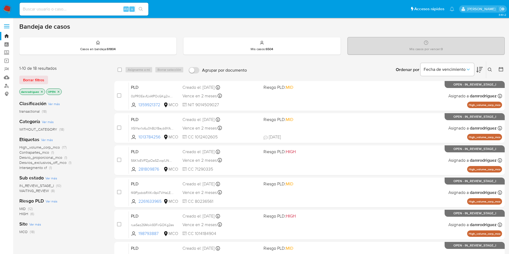
click at [502, 68] on icon at bounding box center [501, 69] width 4 height 4
click at [497, 71] on div at bounding box center [500, 69] width 10 height 17
click at [499, 69] on icon at bounding box center [500, 69] width 5 height 5
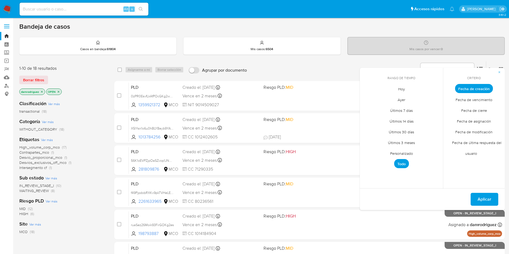
click at [402, 152] on span "Personalizado" at bounding box center [401, 153] width 34 height 11
click at [366, 98] on icon "Mes anterior" at bounding box center [368, 98] width 6 height 6
click at [421, 129] on button "9" at bounding box center [422, 129] width 9 height 9
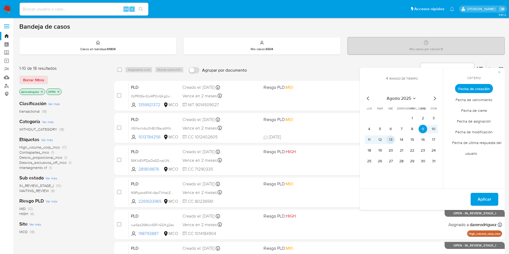
click at [391, 140] on button "13" at bounding box center [390, 139] width 9 height 9
click at [480, 198] on span "Aplicar" at bounding box center [484, 199] width 14 height 12
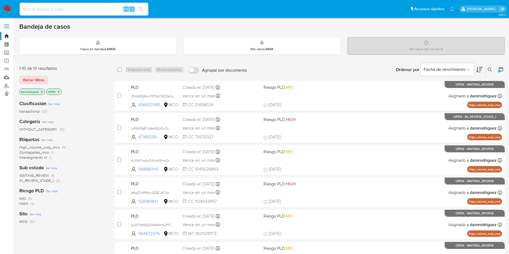
click at [499, 69] on icon at bounding box center [500, 69] width 5 height 5
click at [500, 69] on icon at bounding box center [500, 69] width 5 height 5
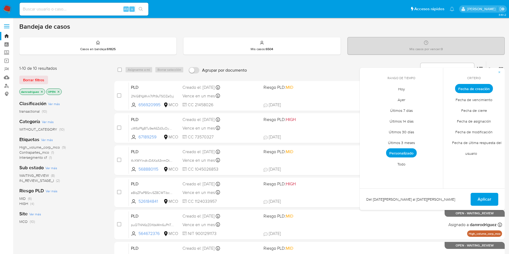
click at [412, 152] on span "Personalizado" at bounding box center [401, 152] width 31 height 9
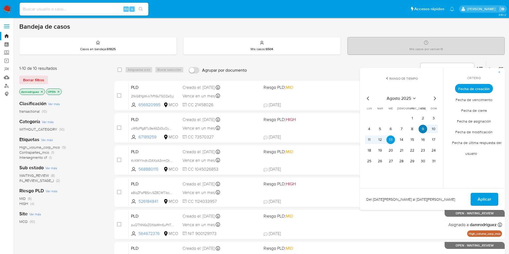
click at [421, 127] on button "9" at bounding box center [422, 129] width 9 height 9
click at [391, 139] on button "13" at bounding box center [390, 139] width 9 height 9
click at [479, 198] on span "Aplicar" at bounding box center [484, 199] width 14 height 12
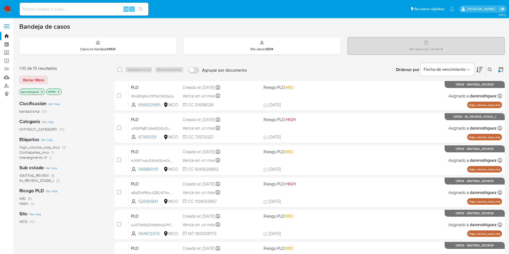
click at [113, 74] on div "1-10 de 10 resultados Borrar filtros damrodriguez OPEN Clasificación Ver más tr…" at bounding box center [261, 240] width 485 height 359
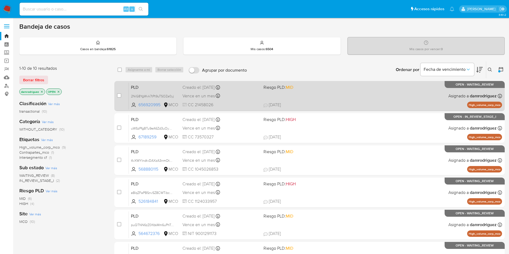
click at [163, 85] on span "PLD" at bounding box center [154, 86] width 47 height 7
drag, startPoint x: 162, startPoint y: 104, endPoint x: 127, endPoint y: 89, distance: 37.6
click at [127, 89] on div "case-item-checkbox No es posible asignar el caso PLD 2NiG8YgWvk7tPt9uTSOZa0yj 6…" at bounding box center [309, 96] width 390 height 30
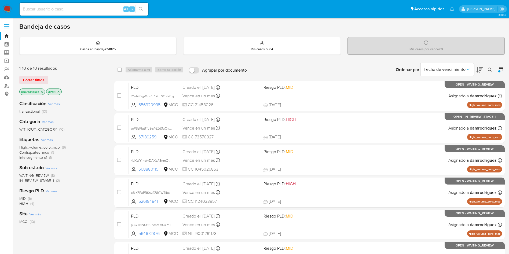
click at [97, 70] on div "1-10 de 10 resultados" at bounding box center [62, 68] width 86 height 6
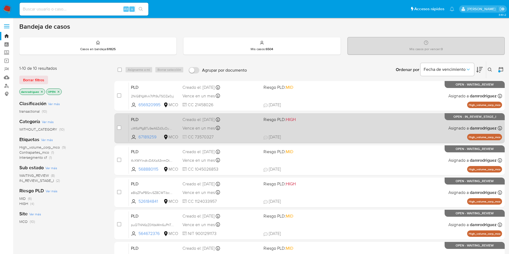
drag, startPoint x: 158, startPoint y: 137, endPoint x: 131, endPoint y: 115, distance: 35.2
click at [131, 115] on div "PLD uWSzPfgBTu9eA6Zd3uOyGayl 67189259 MCO Riesgo PLD: HIGH Creado el: 12/08/202…" at bounding box center [315, 128] width 373 height 27
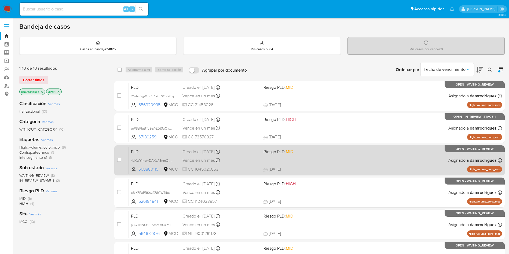
drag, startPoint x: 161, startPoint y: 171, endPoint x: 121, endPoint y: 150, distance: 44.9
click at [121, 150] on div "case-item-checkbox No es posible asignar el caso PLD 4vXWYlndtvDAXzA3nmOtN8WR 5…" at bounding box center [309, 160] width 390 height 30
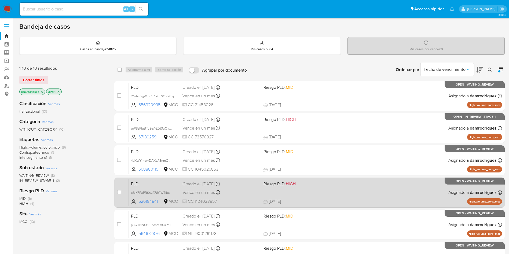
drag, startPoint x: 161, startPoint y: 203, endPoint x: 119, endPoint y: 178, distance: 48.8
click at [119, 178] on div "case-item-checkbox No es posible asignar el caso PLD e8IqZFaPBSnvSZ8CWTibcXte 5…" at bounding box center [309, 193] width 390 height 30
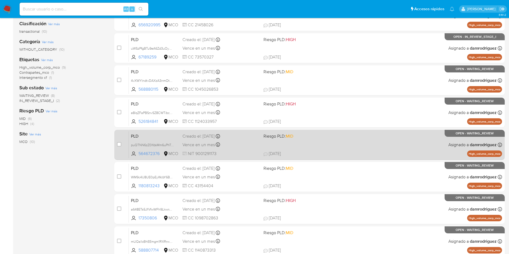
scroll to position [80, 0]
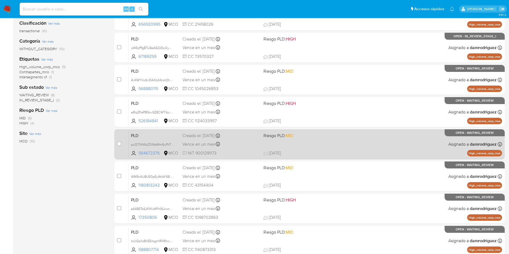
drag, startPoint x: 161, startPoint y: 153, endPoint x: 119, endPoint y: 132, distance: 46.8
click at [119, 132] on div "case-item-checkbox No es posible asignar el caso PLD puQTNN6zZ0lfdsMm6uPhTrtc 5…" at bounding box center [309, 144] width 390 height 30
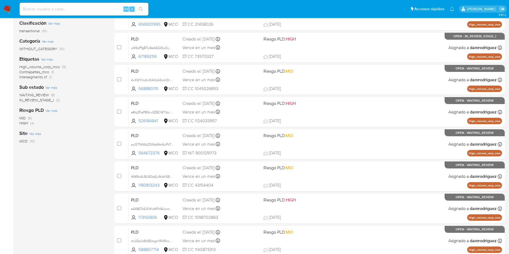
drag, startPoint x: 161, startPoint y: 185, endPoint x: 112, endPoint y: 164, distance: 53.6
click at [112, 164] on div "1-10 de 10 resultados Borrar filtros damrodriguez OPEN Clasificación Ver más tr…" at bounding box center [261, 160] width 485 height 359
drag, startPoint x: 160, startPoint y: 218, endPoint x: 100, endPoint y: 195, distance: 64.0
click at [100, 196] on div "1-10 de 10 resultados Borrar filtros damrodriguez OPEN Clasificación Ver más tr…" at bounding box center [261, 160] width 485 height 359
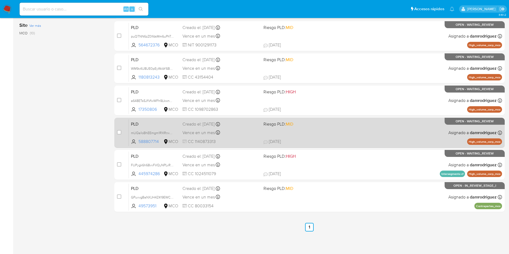
scroll to position [189, 0]
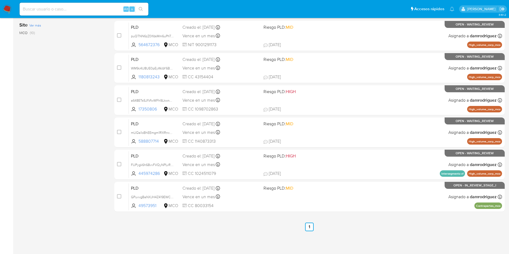
drag, startPoint x: 161, startPoint y: 142, endPoint x: 103, endPoint y: 126, distance: 60.6
click at [103, 126] on div "1-10 de 10 resultados Borrar filtros damrodriguez OPEN Clasificación Ver más tr…" at bounding box center [261, 51] width 485 height 359
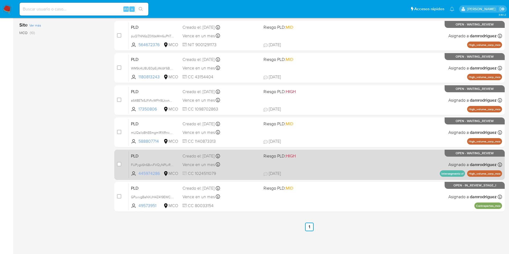
click at [163, 173] on icon at bounding box center [165, 173] width 5 height 5
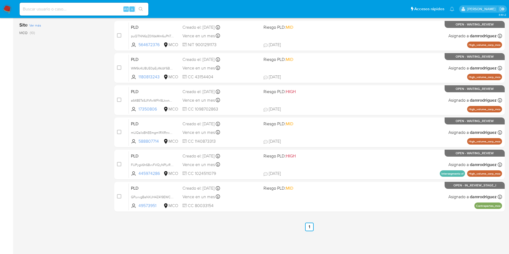
drag, startPoint x: 162, startPoint y: 174, endPoint x: 83, endPoint y: 162, distance: 79.4
click at [83, 162] on div "1-10 de 10 resultados Borrar filtros damrodriguez OPEN Clasificación Ver más tr…" at bounding box center [261, 51] width 485 height 359
drag, startPoint x: 160, startPoint y: 207, endPoint x: 72, endPoint y: 180, distance: 92.0
click at [72, 180] on div "1-10 de 10 resultados Borrar filtros damrodriguez OPEN Clasificación Ver más tr…" at bounding box center [261, 51] width 485 height 359
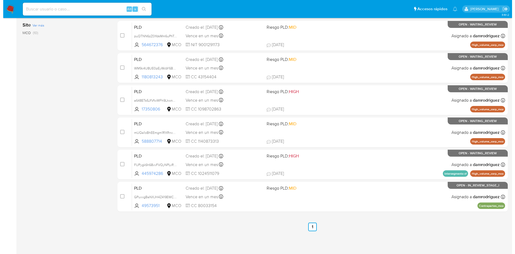
scroll to position [0, 0]
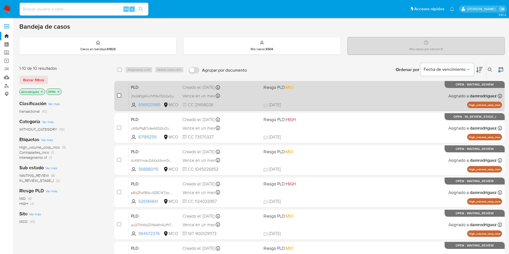
click at [119, 97] on input "checkbox" at bounding box center [119, 95] width 4 height 4
checkbox input "true"
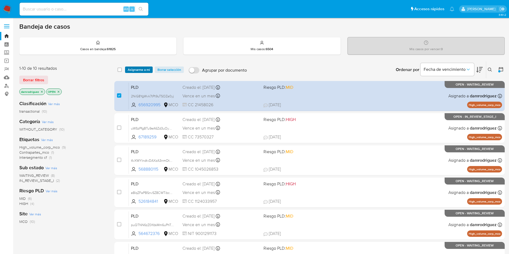
click at [134, 69] on span "Asignarme a mí" at bounding box center [139, 69] width 22 height 5
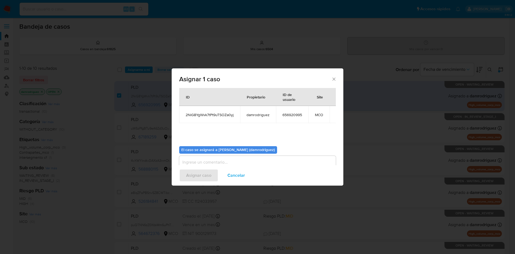
scroll to position [28, 0]
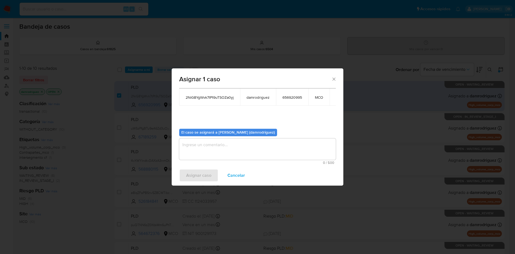
click at [232, 148] on textarea "assign-modal" at bounding box center [257, 148] width 157 height 21
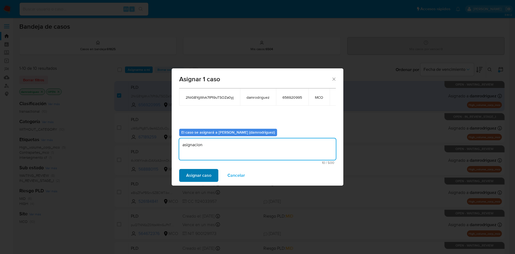
type textarea "asignacion"
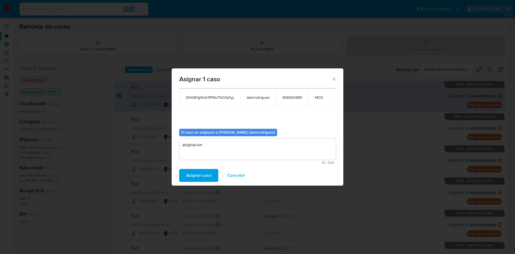
click at [194, 181] on span "Asignar caso" at bounding box center [198, 175] width 25 height 12
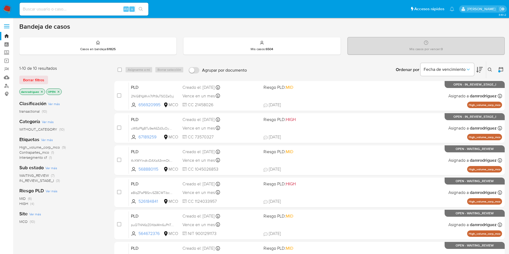
click at [478, 70] on icon at bounding box center [479, 70] width 6 height 6
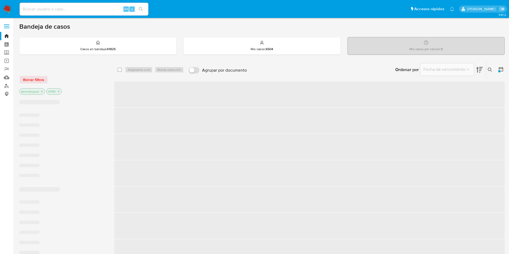
click at [478, 70] on icon at bounding box center [479, 70] width 6 height 6
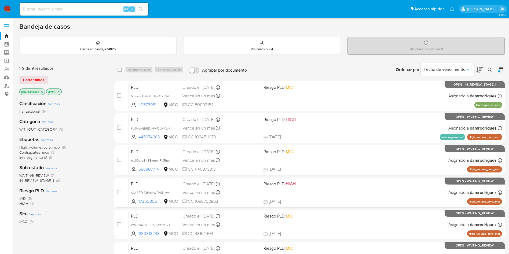
click at [478, 67] on icon at bounding box center [479, 70] width 6 height 6
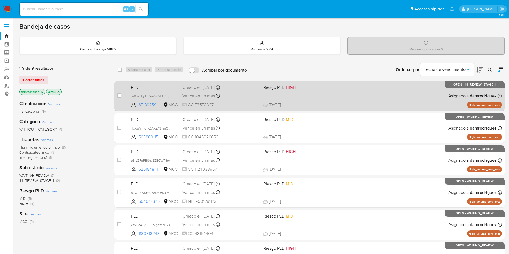
click at [138, 83] on span "PLD" at bounding box center [154, 86] width 47 height 7
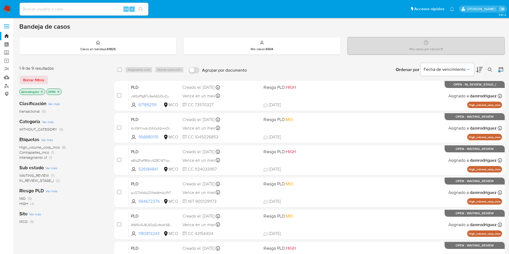
click at [97, 89] on div "damrodriguez OPEN" at bounding box center [62, 93] width 86 height 8
click at [479, 68] on icon at bounding box center [479, 70] width 6 height 6
click at [481, 68] on icon at bounding box center [479, 70] width 6 height 6
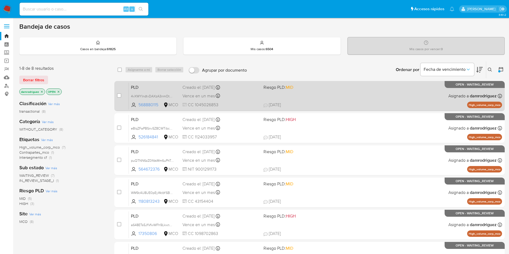
click at [162, 88] on span "PLD" at bounding box center [154, 86] width 47 height 7
click at [115, 95] on div "case-item-checkbox No es posible asignar el caso PLD 4vXWYlndtvDAXzA3nmOtN8WR 5…" at bounding box center [309, 96] width 390 height 30
click at [120, 95] on input "checkbox" at bounding box center [119, 95] width 4 height 4
checkbox input "true"
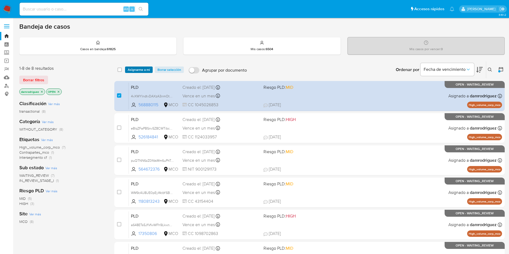
click at [137, 68] on span "Asignarme a mí" at bounding box center [139, 69] width 22 height 5
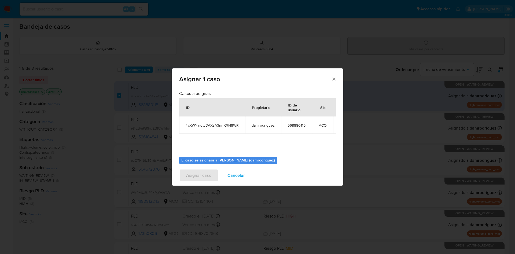
scroll to position [34, 0]
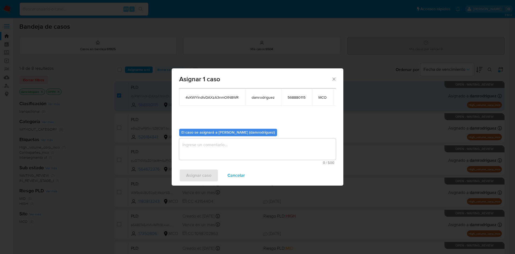
click at [200, 149] on textarea "assign-modal" at bounding box center [257, 148] width 157 height 21
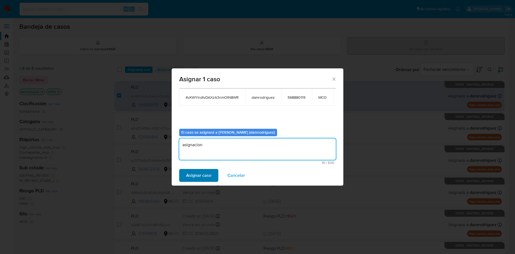
type textarea "asignacion"
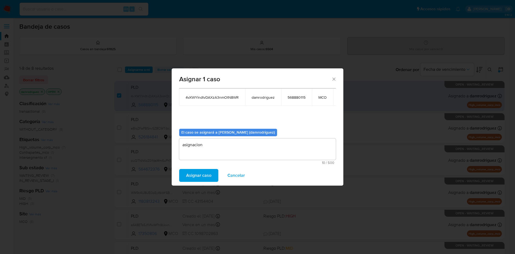
click at [197, 176] on span "Asignar caso" at bounding box center [198, 175] width 25 height 12
click at [190, 177] on span "Asignar caso" at bounding box center [198, 175] width 25 height 12
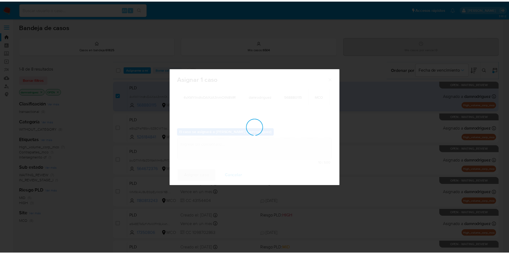
scroll to position [32, 0]
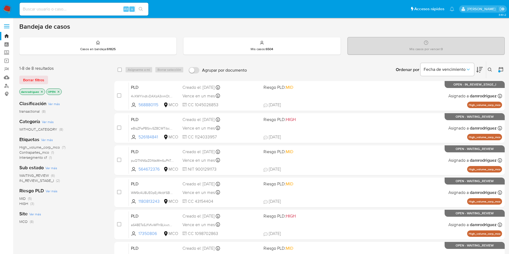
click at [483, 67] on div "Ordenar por Fecha de vencimiento" at bounding box center [438, 69] width 94 height 17
click at [481, 67] on icon at bounding box center [479, 70] width 6 height 6
click at [478, 68] on icon at bounding box center [479, 70] width 6 height 6
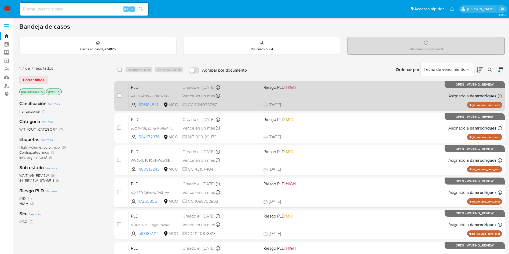
click at [168, 89] on span "PLD" at bounding box center [154, 86] width 47 height 7
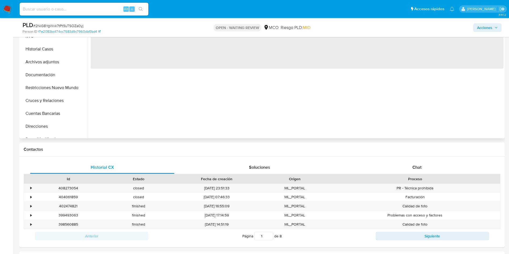
select select "10"
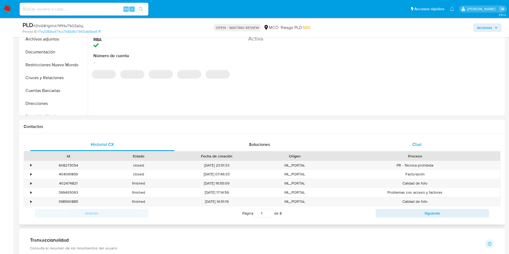
click at [418, 140] on div "Chat" at bounding box center [417, 144] width 144 height 13
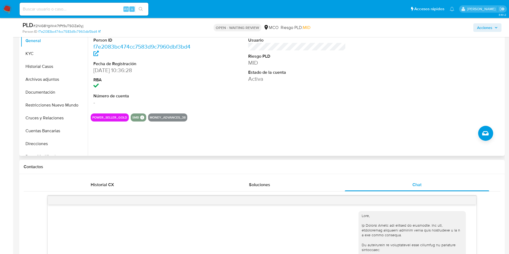
scroll to position [80, 0]
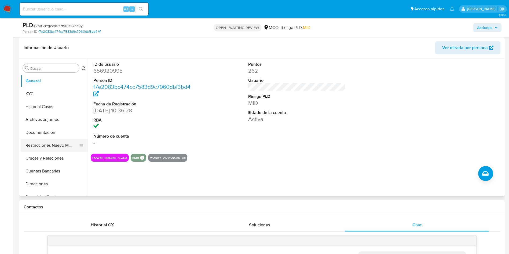
click at [66, 145] on button "Restricciones Nuevo Mundo" at bounding box center [52, 145] width 63 height 13
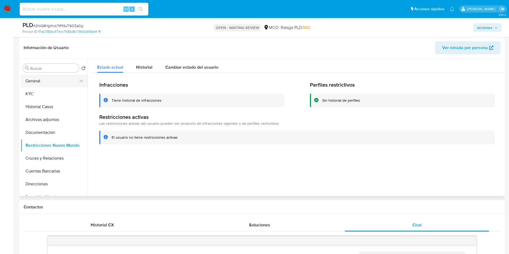
click at [46, 81] on button "General" at bounding box center [52, 81] width 63 height 13
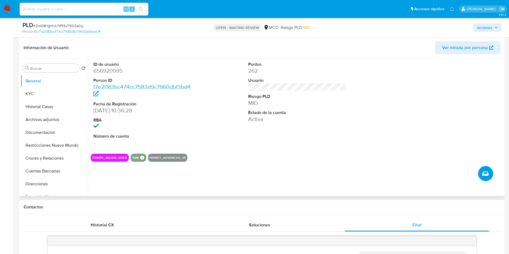
click at [114, 68] on dd "656920995" at bounding box center [142, 71] width 98 height 8
copy dd "656920995"
click at [97, 59] on div "ID de usuario 656920995 Person ID f7e2083bc474cc7583d9c7960dbf3bd4 Fecha de Reg…" at bounding box center [142, 104] width 103 height 91
click at [104, 67] on dd "656920995" at bounding box center [142, 71] width 98 height 8
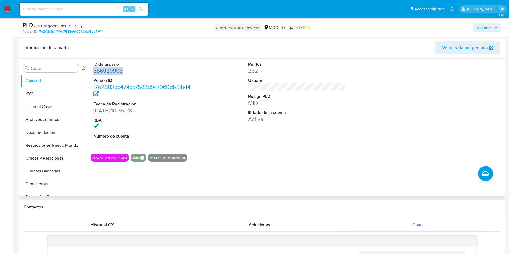
click at [104, 67] on dd "656920995" at bounding box center [142, 71] width 98 height 8
copy dd "656920995"
click at [198, 115] on div "ID de usuario 656920995 Person ID f7e2083bc474cc7583d9c7960dbf3bd4 Fecha de Reg…" at bounding box center [297, 104] width 412 height 91
click at [101, 67] on dd "656920995" at bounding box center [142, 71] width 98 height 8
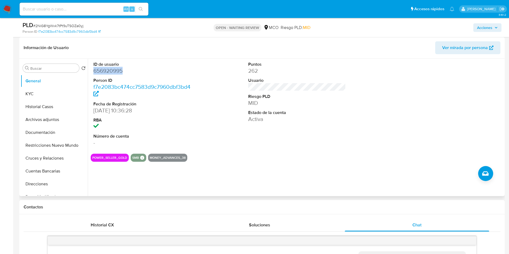
copy dd "656920995"
click at [42, 104] on button "Historial Casos" at bounding box center [52, 106] width 63 height 13
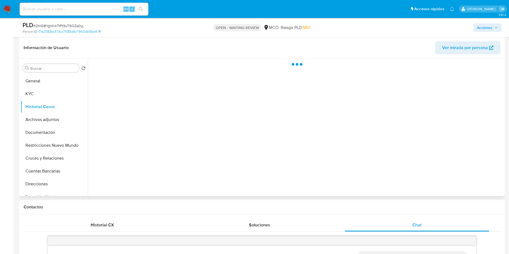
click at [100, 47] on header "Información de Usuario Ver mirada por persona" at bounding box center [262, 47] width 477 height 13
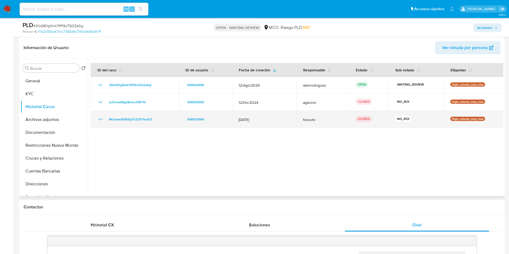
click at [99, 120] on icon "Mostrar/Ocultar" at bounding box center [100, 119] width 6 height 6
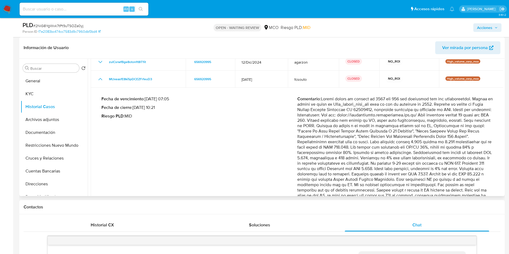
scroll to position [78, 0]
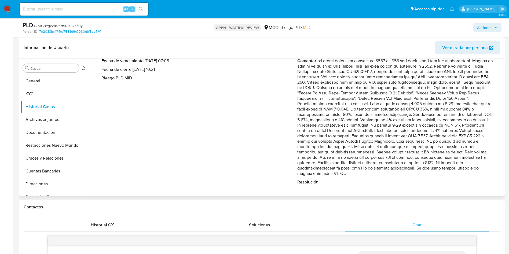
drag, startPoint x: 352, startPoint y: 116, endPoint x: 468, endPoint y: 153, distance: 122.4
click at [470, 153] on p "Comentario :" at bounding box center [395, 117] width 196 height 118
drag, startPoint x: 349, startPoint y: 159, endPoint x: 475, endPoint y: 157, distance: 125.8
click at [475, 157] on p "Comentario :" at bounding box center [395, 117] width 196 height 118
drag, startPoint x: 330, startPoint y: 164, endPoint x: 428, endPoint y: 163, distance: 97.6
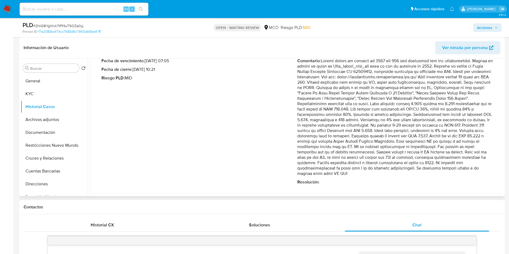
click at [427, 163] on p "Comentario :" at bounding box center [395, 117] width 196 height 118
drag, startPoint x: 389, startPoint y: 104, endPoint x: 420, endPoint y: 177, distance: 79.6
click at [420, 177] on div "Comentario : Resolución :" at bounding box center [395, 121] width 196 height 127
click at [422, 176] on div "Comentario : Resolución :" at bounding box center [395, 121] width 196 height 127
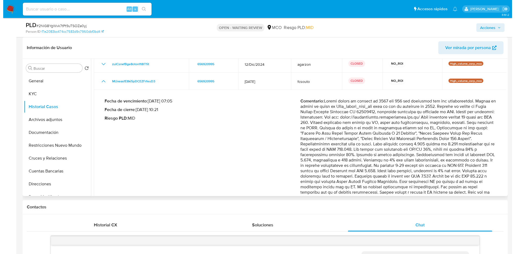
scroll to position [0, 0]
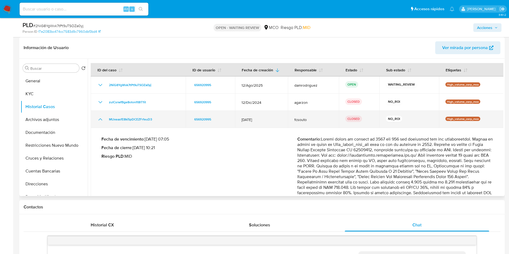
click at [98, 119] on icon "Mostrar/Ocultar" at bounding box center [100, 119] width 6 height 6
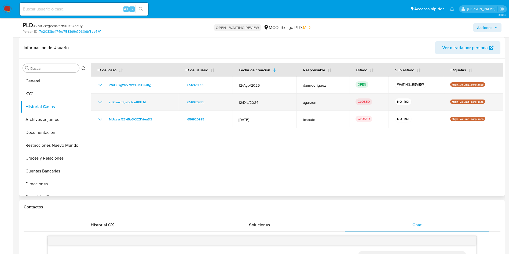
click at [100, 102] on icon "Mostrar/Ocultar" at bounding box center [100, 102] width 4 height 2
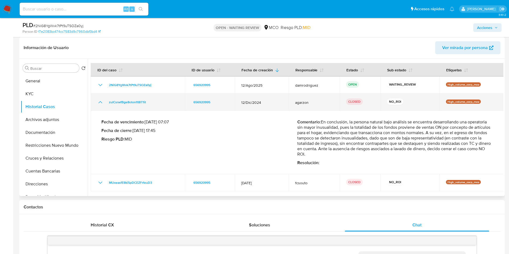
click at [100, 102] on icon "Mostrar/Ocultar" at bounding box center [100, 102] width 6 height 6
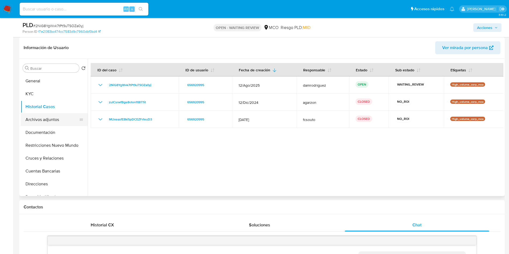
click at [58, 124] on button "Archivos adjuntos" at bounding box center [52, 119] width 63 height 13
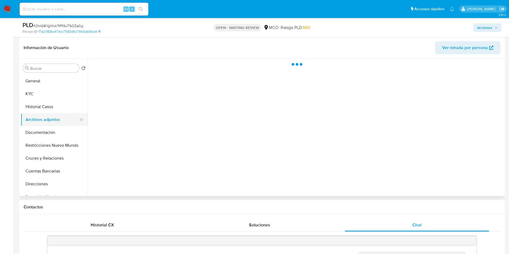
click at [56, 121] on button "Archivos adjuntos" at bounding box center [52, 119] width 63 height 13
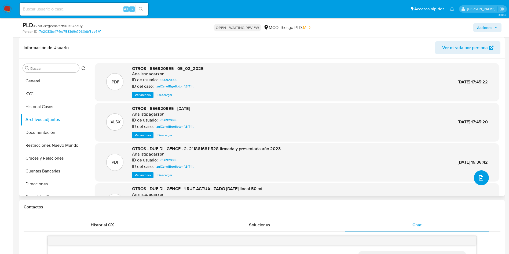
click at [481, 181] on span "upload-file" at bounding box center [481, 178] width 6 height 6
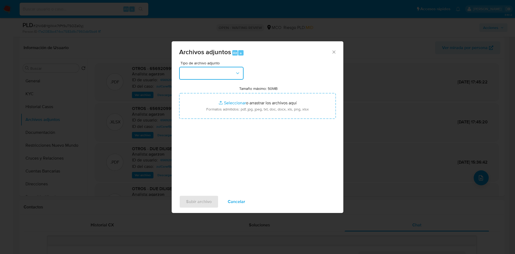
click at [220, 72] on button "button" at bounding box center [211, 73] width 64 height 13
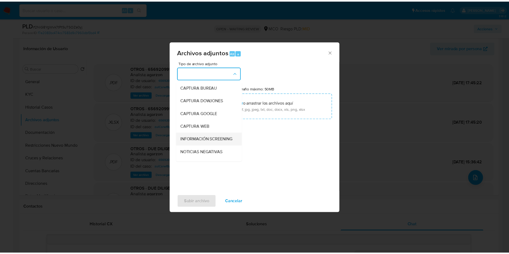
scroll to position [40, 0]
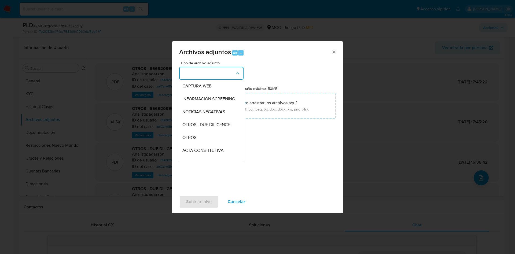
click at [197, 142] on div "OTROS" at bounding box center [209, 137] width 55 height 13
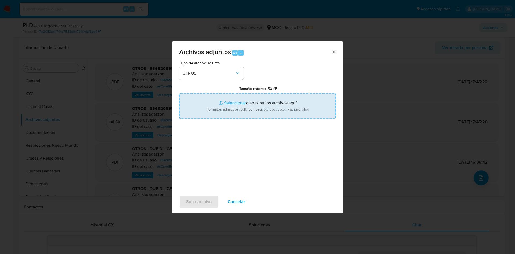
click at [251, 110] on input "Tamaño máximo: 50MB Seleccionar archivos" at bounding box center [257, 106] width 157 height 26
type input "C:\fakepath\656920995 - 03_10_2025.pdf"
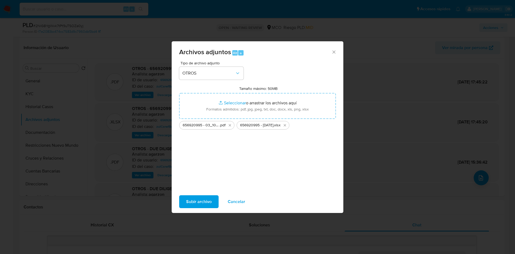
click at [192, 200] on span "Subir archivo" at bounding box center [198, 202] width 25 height 12
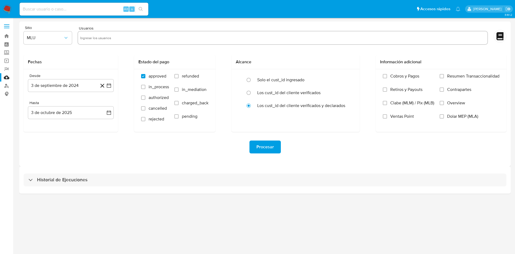
click at [124, 40] on input "text" at bounding box center [282, 38] width 405 height 9
paste input "656920995"
type input "656920995"
click at [49, 40] on span "MLU" at bounding box center [45, 37] width 36 height 5
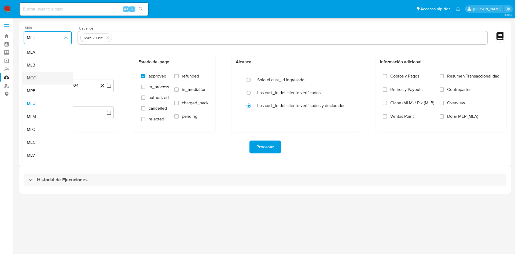
click at [45, 79] on div "MCO" at bounding box center [46, 78] width 39 height 13
click at [137, 34] on input "text" at bounding box center [299, 38] width 371 height 9
type input "67189259"
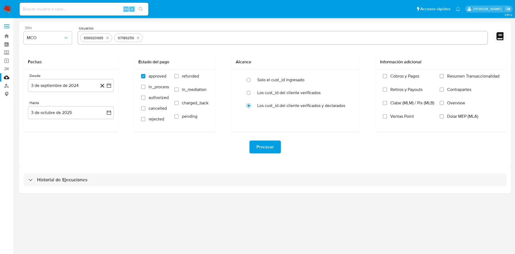
paste input "568880115"
type input "568880115"
paste input "526184841"
type input "526184841"
paste input "564672376"
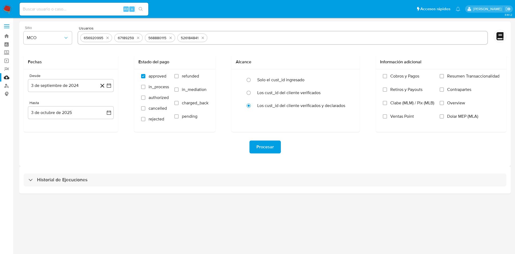
type input "564672376"
paste input "1180813243"
type input "1180813243"
paste input "17350806"
type input "17350806"
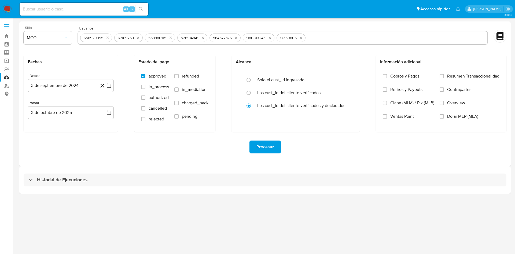
paste input "588807714"
type input "588807714"
paste input "445974286"
type input "445974286"
paste input "49573951"
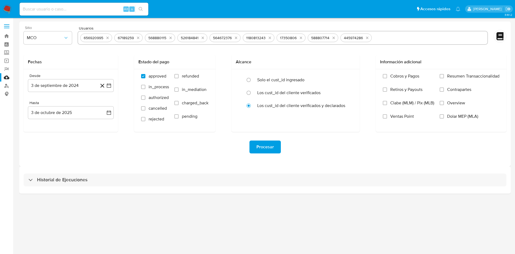
type input "49573951"
click at [58, 85] on button "3 de septiembre de 2024" at bounding box center [71, 85] width 86 height 13
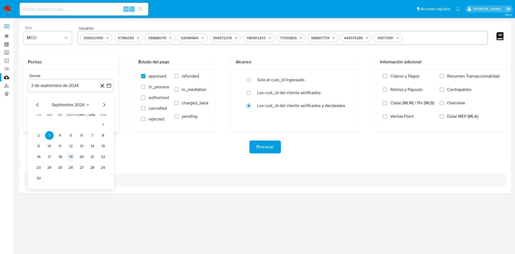
click at [70, 157] on button "19" at bounding box center [71, 157] width 9 height 9
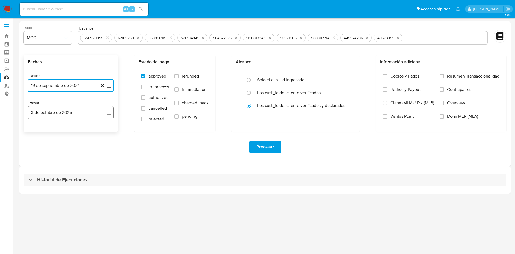
click at [86, 113] on button "3 de octubre de 2025" at bounding box center [71, 112] width 86 height 13
click at [38, 132] on icon "Mes anterior" at bounding box center [37, 132] width 6 height 6
click at [80, 171] on button "19" at bounding box center [81, 173] width 9 height 9
click at [176, 161] on div "Procesar" at bounding box center [265, 147] width 483 height 30
click at [269, 148] on span "Procesar" at bounding box center [264, 147] width 17 height 12
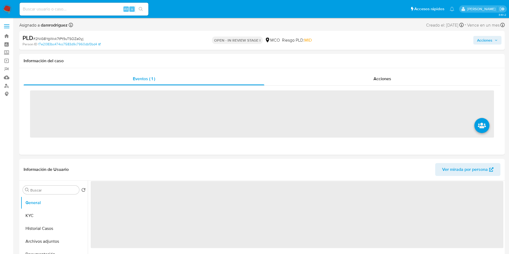
click at [493, 40] on span "Acciones" at bounding box center [487, 40] width 21 height 8
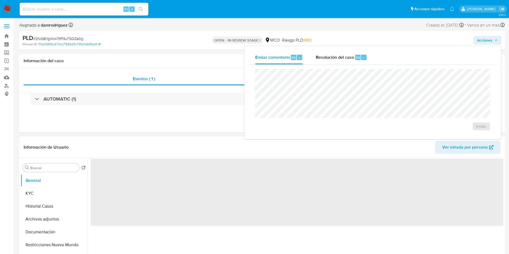
click at [349, 50] on div "Enviar comentario Alt c Resolución del caso Alt r Enviar" at bounding box center [372, 92] width 256 height 93
click at [345, 54] on span "Resolución del caso" at bounding box center [335, 57] width 38 height 6
select select "10"
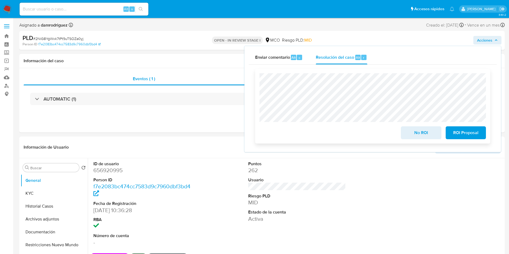
click at [415, 134] on span "No ROI" at bounding box center [421, 133] width 26 height 12
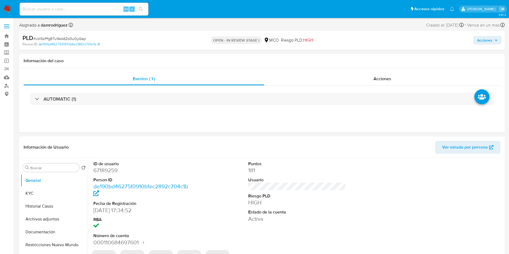
select select "10"
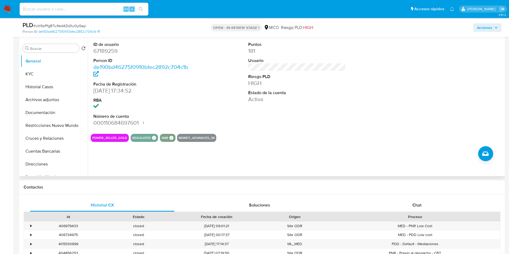
scroll to position [121, 0]
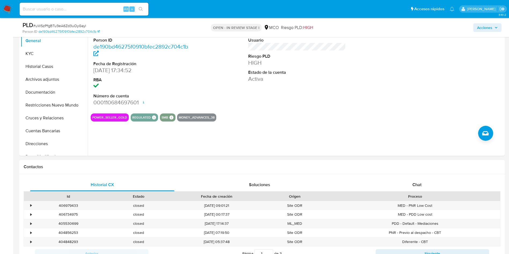
click at [422, 167] on h1 "Contactos" at bounding box center [262, 166] width 477 height 5
drag, startPoint x: 422, startPoint y: 169, endPoint x: 413, endPoint y: 189, distance: 21.6
click at [421, 171] on div "Contactos" at bounding box center [261, 167] width 485 height 14
click at [413, 189] on div "Chat" at bounding box center [417, 184] width 144 height 13
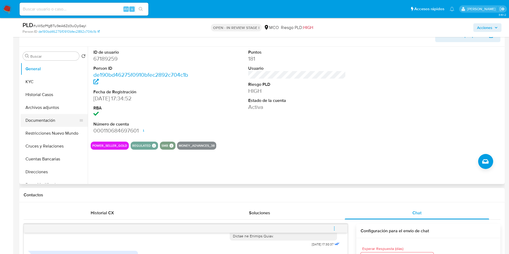
scroll to position [80, 0]
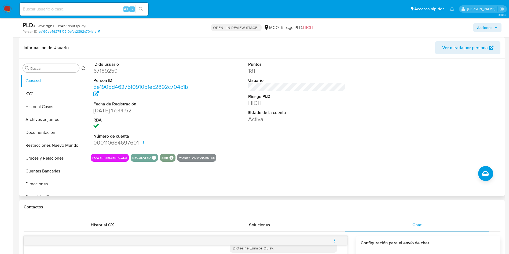
click at [101, 71] on dd "67189259" at bounding box center [142, 71] width 98 height 8
copy dd "67189259"
click at [113, 70] on dd "67189259" at bounding box center [142, 71] width 98 height 8
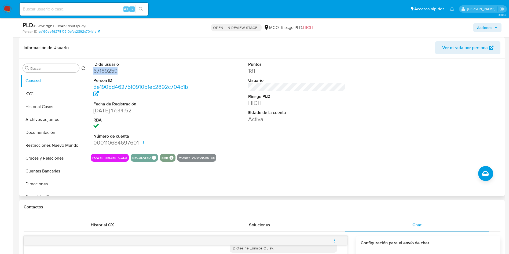
click at [113, 70] on dd "67189259" at bounding box center [142, 71] width 98 height 8
drag, startPoint x: 47, startPoint y: 99, endPoint x: 47, endPoint y: 106, distance: 7.0
click at [47, 99] on button "KYC" at bounding box center [54, 93] width 67 height 13
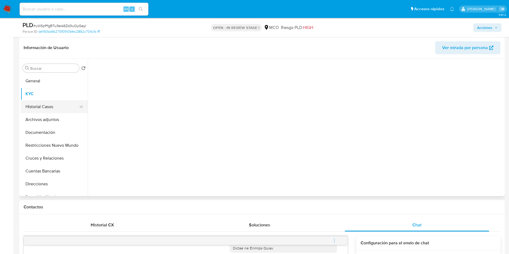
click at [48, 107] on button "Historial Casos" at bounding box center [52, 106] width 63 height 13
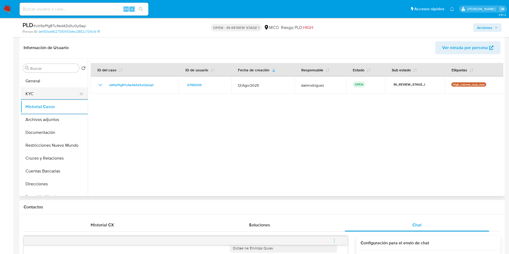
click at [44, 92] on button "KYC" at bounding box center [52, 93] width 63 height 13
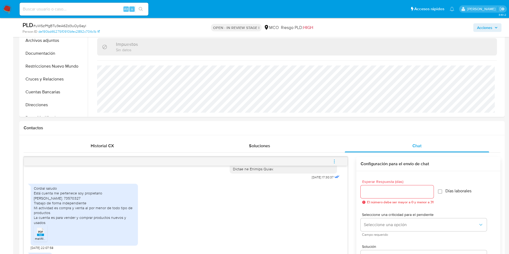
scroll to position [241, 0]
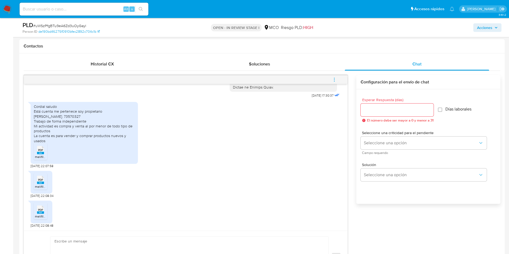
click at [42, 151] on span "PDF" at bounding box center [40, 149] width 5 height 3
click at [38, 180] on span "PDF" at bounding box center [40, 179] width 5 height 3
click at [37, 211] on rect at bounding box center [40, 212] width 7 height 2
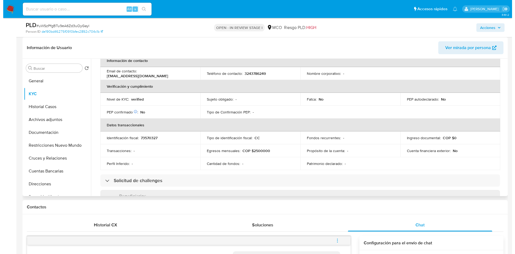
scroll to position [0, 0]
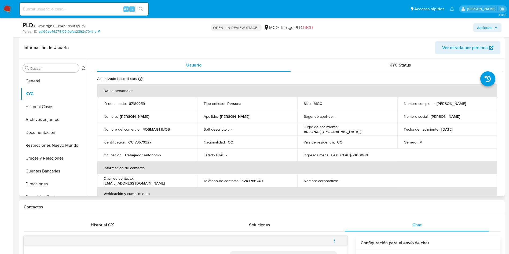
click at [136, 102] on p "67189259" at bounding box center [137, 103] width 16 height 5
copy p "67189259"
click at [38, 80] on button "General" at bounding box center [52, 81] width 63 height 13
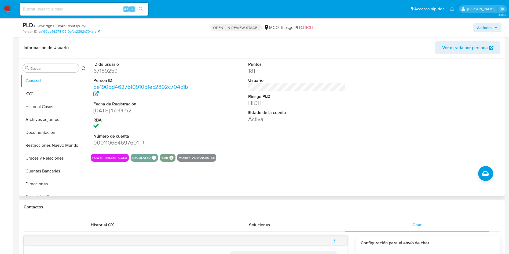
click at [102, 69] on dd "67189259" at bounding box center [142, 71] width 98 height 8
copy dd "67189259"
click at [54, 120] on button "Archivos adjuntos" at bounding box center [52, 119] width 63 height 13
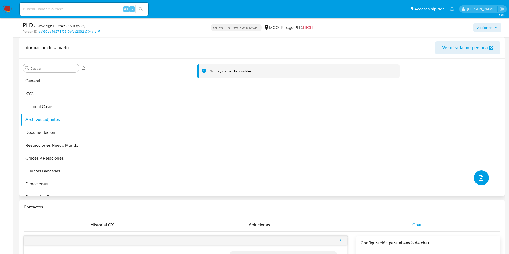
click at [478, 175] on icon "upload-file" at bounding box center [481, 178] width 6 height 6
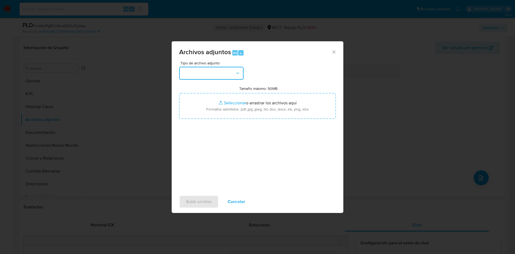
click at [221, 73] on button "button" at bounding box center [211, 73] width 64 height 13
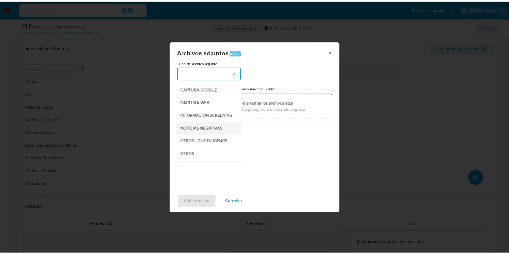
scroll to position [40, 0]
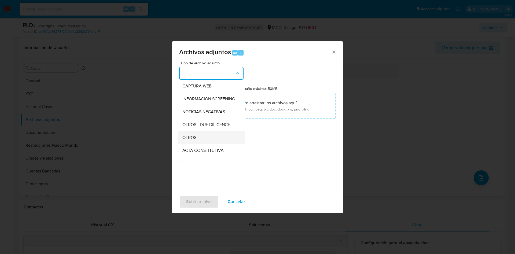
click at [193, 137] on div "OTROS" at bounding box center [209, 137] width 55 height 13
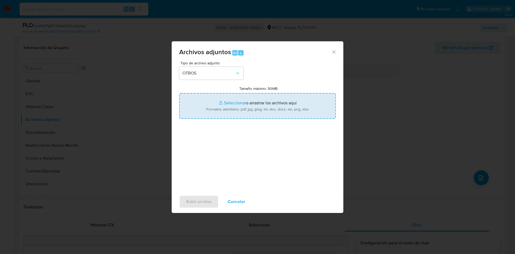
click at [220, 111] on input "Tamaño máximo: 50MB Seleccionar archivos" at bounding box center [257, 106] width 157 height 26
type input "C:\fakepath\67189259 - 03_10_2025.pdf"
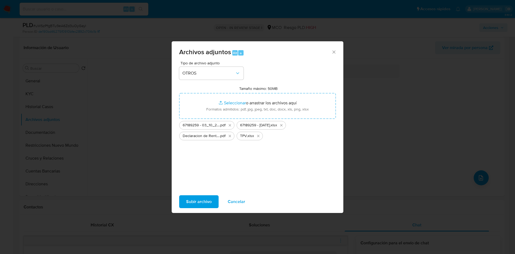
click at [204, 201] on span "Subir archivo" at bounding box center [198, 202] width 25 height 12
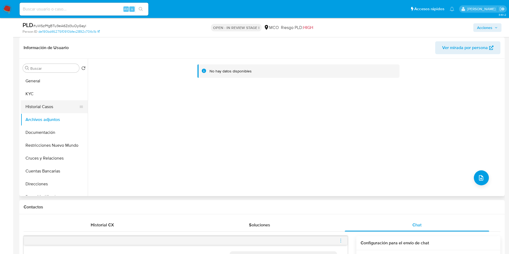
click at [41, 105] on button "Historial Casos" at bounding box center [52, 106] width 63 height 13
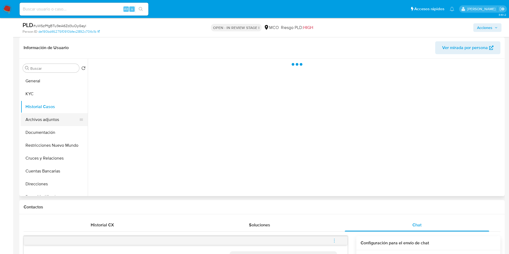
click at [43, 119] on button "Archivos adjuntos" at bounding box center [52, 119] width 63 height 13
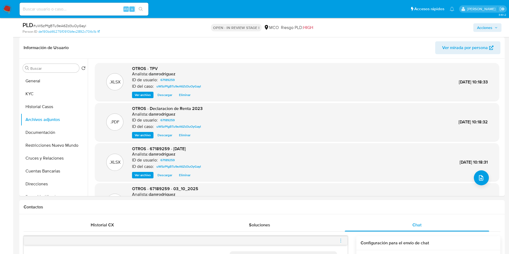
click at [485, 25] on span "Acciones" at bounding box center [484, 27] width 15 height 9
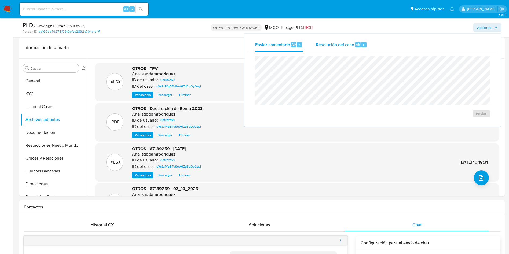
click at [349, 47] on span "Resolución del caso" at bounding box center [335, 44] width 38 height 6
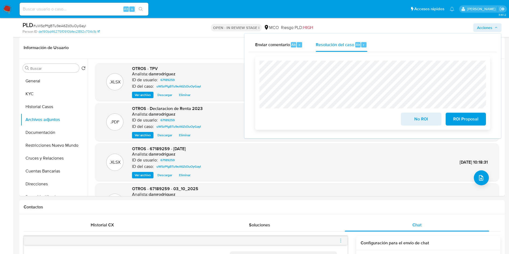
click at [419, 121] on span "No ROI" at bounding box center [421, 119] width 26 height 12
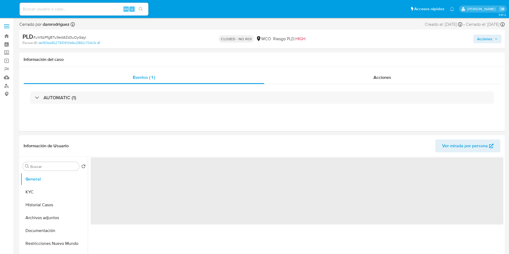
select select "10"
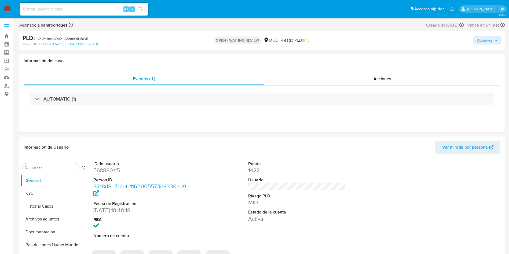
select select "10"
click at [98, 168] on dd "568880115" at bounding box center [142, 171] width 98 height 8
copy dd "568880115"
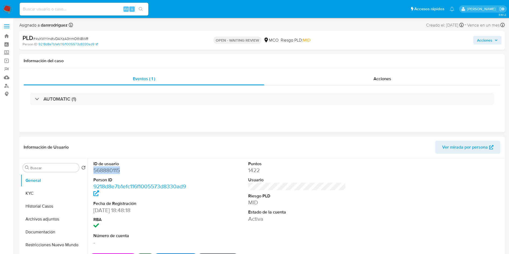
click at [104, 170] on dd "568880115" at bounding box center [142, 171] width 98 height 8
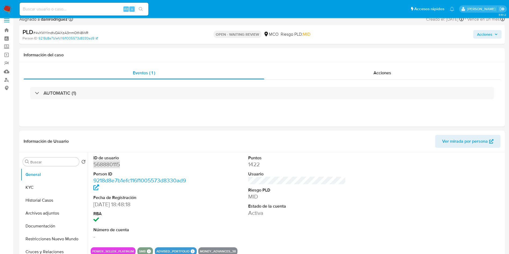
scroll to position [40, 0]
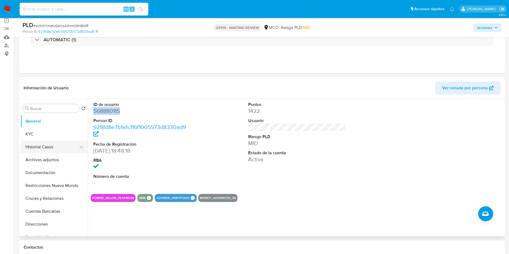
click at [61, 141] on button "Historial Casos" at bounding box center [52, 147] width 63 height 13
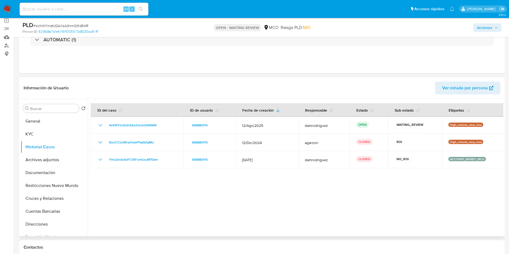
click at [153, 205] on div at bounding box center [295, 167] width 415 height 137
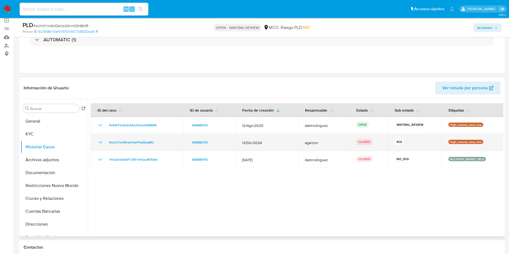
click at [97, 142] on td "NxoTJ7Js4RrwYmbFPwj5AaMU" at bounding box center [137, 142] width 93 height 17
click at [99, 142] on icon "Mostrar/Ocultar" at bounding box center [100, 142] width 4 height 2
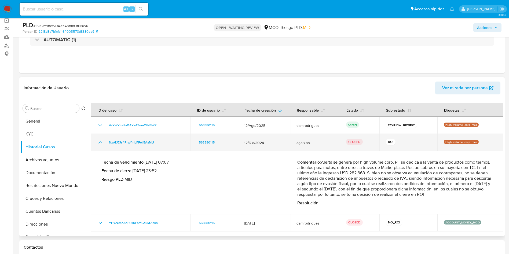
click at [99, 142] on icon "Mostrar/Ocultar" at bounding box center [100, 142] width 6 height 6
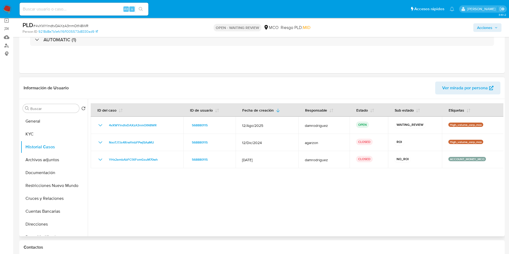
click at [169, 198] on div at bounding box center [295, 167] width 415 height 137
click at [38, 134] on button "KYC" at bounding box center [52, 134] width 63 height 13
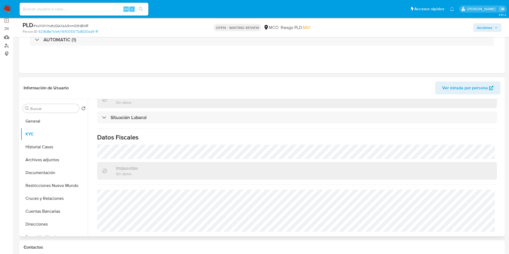
scroll to position [272, 0]
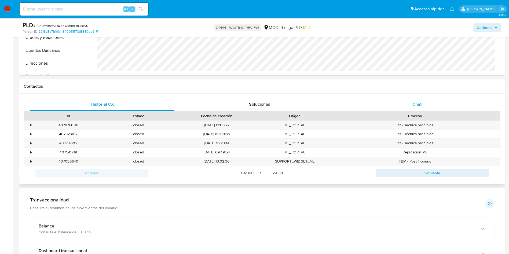
click at [415, 102] on span "Chat" at bounding box center [416, 104] width 9 height 6
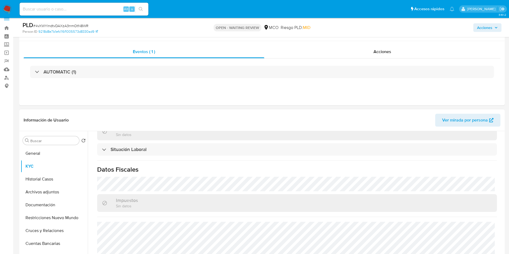
scroll to position [0, 0]
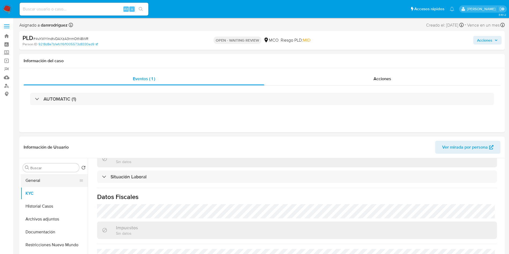
click at [32, 182] on button "General" at bounding box center [52, 180] width 63 height 13
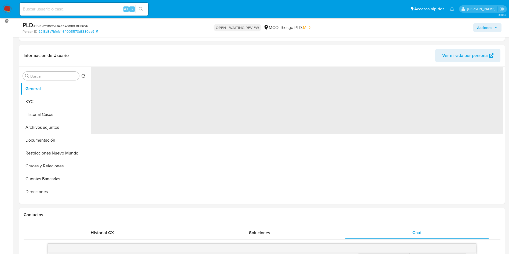
scroll to position [80, 0]
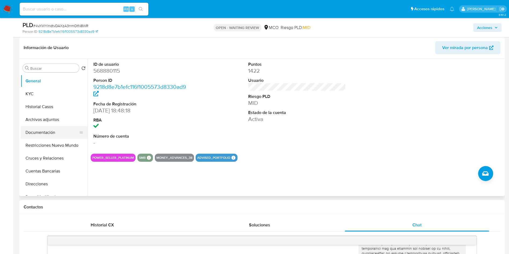
click at [56, 134] on button "Documentación" at bounding box center [52, 132] width 63 height 13
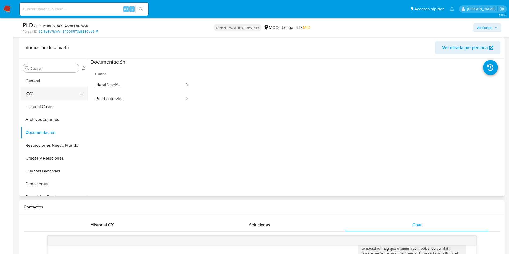
click at [39, 98] on button "KYC" at bounding box center [52, 93] width 63 height 13
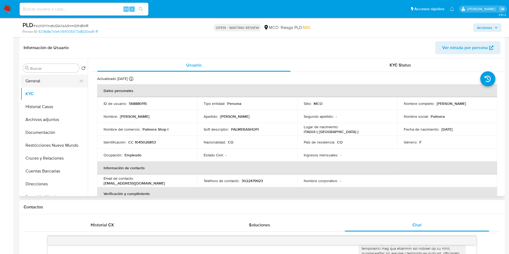
click at [41, 77] on button "General" at bounding box center [52, 81] width 63 height 13
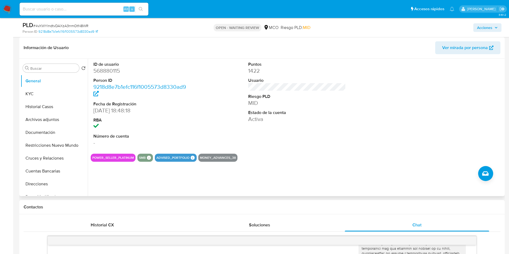
click at [212, 128] on div "ID de usuario 568880115 Person ID 9218d8e7b1efc116f1005573d8330ad9 Fecha de Reg…" at bounding box center [297, 104] width 412 height 91
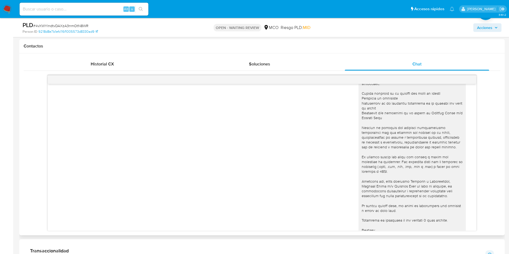
scroll to position [90, 0]
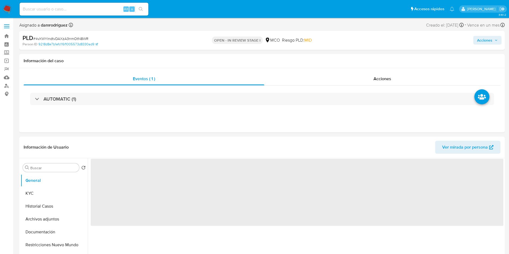
select select "10"
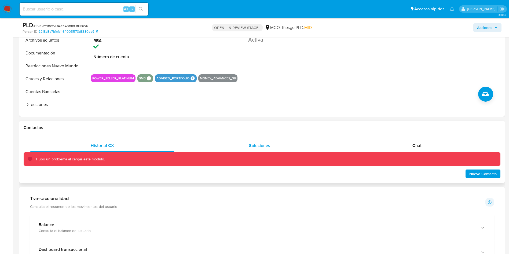
scroll to position [161, 0]
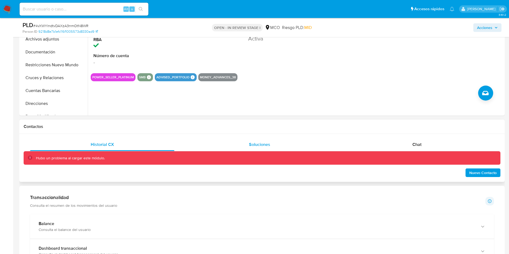
click at [267, 140] on div "Soluciones" at bounding box center [259, 144] width 144 height 13
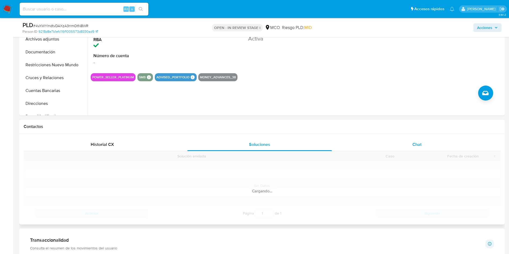
click at [397, 139] on div "Chat" at bounding box center [417, 144] width 144 height 13
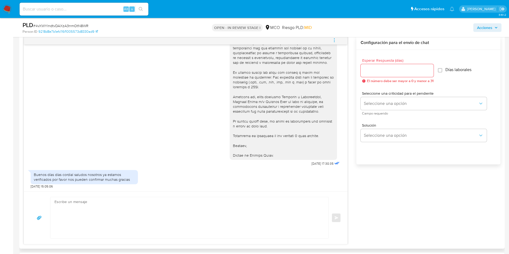
scroll to position [282, 0]
click at [392, 71] on input "Esperar Respuesta (días)" at bounding box center [396, 69] width 73 height 7
type input "3"
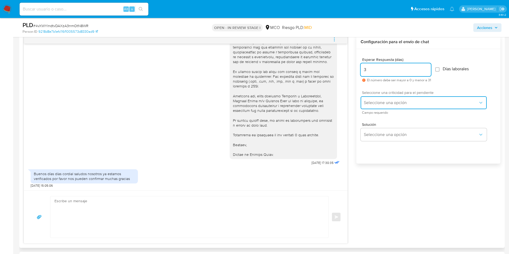
click at [386, 101] on span "Seleccione una opción" at bounding box center [421, 102] width 114 height 5
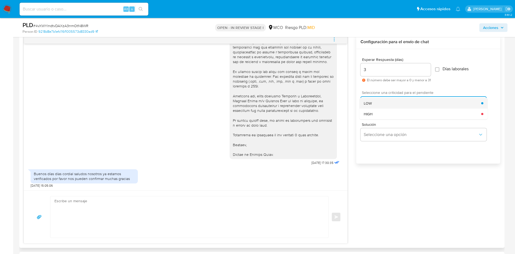
click at [382, 102] on div "LOW" at bounding box center [422, 103] width 117 height 11
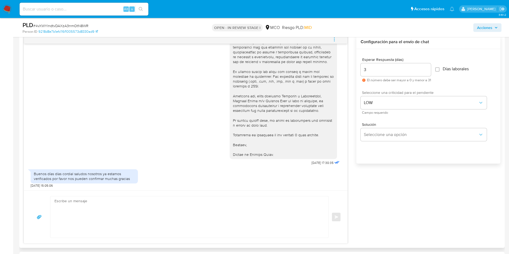
click at [444, 69] on label "Días laborales" at bounding box center [452, 68] width 34 height 5
click at [439, 69] on input "Días laborales" at bounding box center [437, 69] width 4 height 4
checkbox input "true"
drag, startPoint x: 392, startPoint y: 141, endPoint x: 390, endPoint y: 137, distance: 4.3
click at [391, 141] on button "Seleccione una opción" at bounding box center [423, 134] width 126 height 13
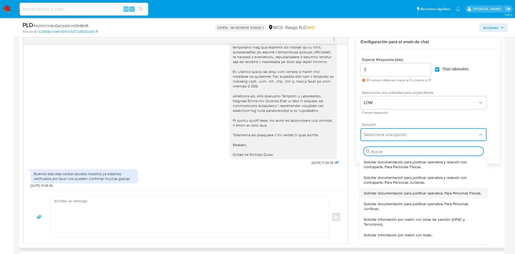
click at [398, 196] on span "Solicitar documentación para justificar operativa. Para Personas Físicas." at bounding box center [423, 193] width 118 height 5
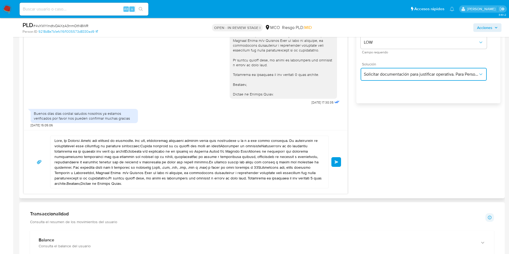
scroll to position [362, 0]
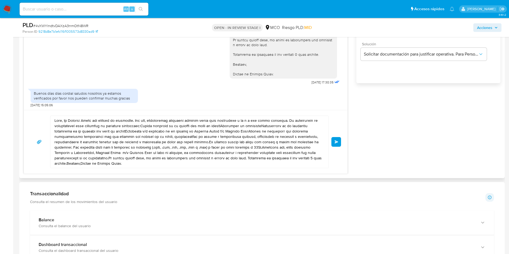
click at [64, 121] on textarea at bounding box center [187, 142] width 267 height 52
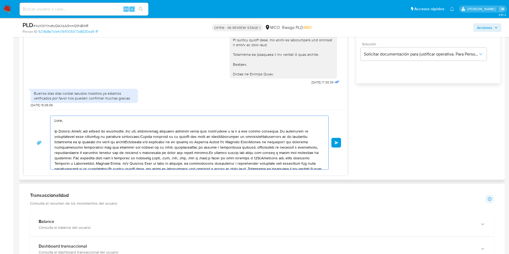
paste textarea "Desde Mercado Libre solicitamos este tipo de información para mantener el sitio…"
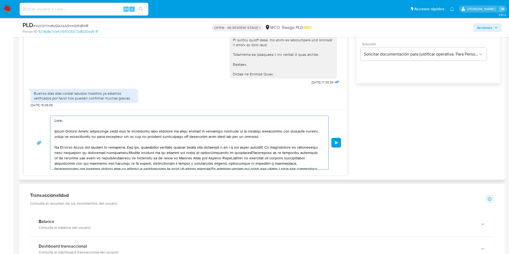
drag, startPoint x: 182, startPoint y: 132, endPoint x: 301, endPoint y: 131, distance: 118.5
click at [301, 131] on textarea at bounding box center [187, 143] width 267 height 54
drag, startPoint x: 86, startPoint y: 136, endPoint x: 271, endPoint y: 140, distance: 184.8
click at [262, 140] on textarea at bounding box center [187, 143] width 267 height 54
click at [271, 140] on textarea at bounding box center [187, 143] width 267 height 54
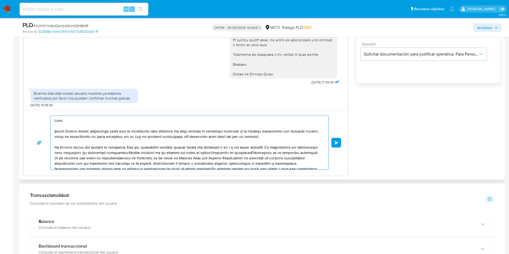
click at [268, 134] on textarea at bounding box center [187, 143] width 267 height 54
drag, startPoint x: 215, startPoint y: 133, endPoint x: 241, endPoint y: 133, distance: 26.0
click at [241, 133] on textarea at bounding box center [187, 143] width 267 height 54
drag, startPoint x: 151, startPoint y: 137, endPoint x: 236, endPoint y: 134, distance: 85.3
click at [231, 135] on textarea at bounding box center [187, 143] width 267 height 54
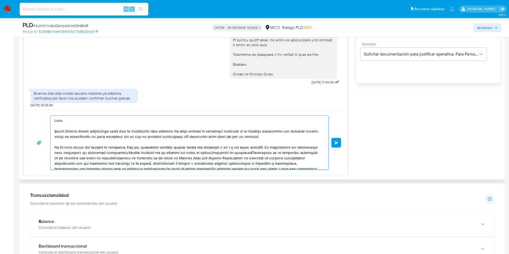
click at [255, 135] on textarea at bounding box center [187, 143] width 267 height 54
drag, startPoint x: 53, startPoint y: 148, endPoint x: 95, endPoint y: 147, distance: 41.6
click at [95, 147] on div at bounding box center [187, 143] width 275 height 54
click at [100, 147] on textarea at bounding box center [187, 143] width 267 height 54
drag, startPoint x: 55, startPoint y: 148, endPoint x: 127, endPoint y: 149, distance: 72.1
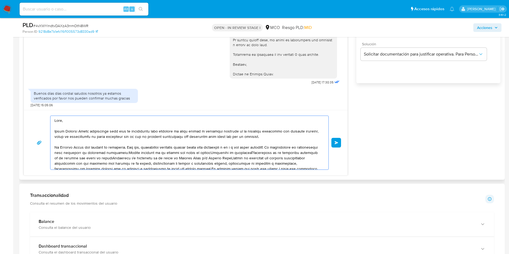
click at [127, 149] on textarea at bounding box center [187, 143] width 267 height 54
drag, startPoint x: 138, startPoint y: 145, endPoint x: 187, endPoint y: 146, distance: 49.4
click at [186, 146] on textarea at bounding box center [187, 143] width 267 height 54
click at [208, 146] on textarea at bounding box center [187, 143] width 267 height 54
drag, startPoint x: 115, startPoint y: 149, endPoint x: 210, endPoint y: 146, distance: 94.4
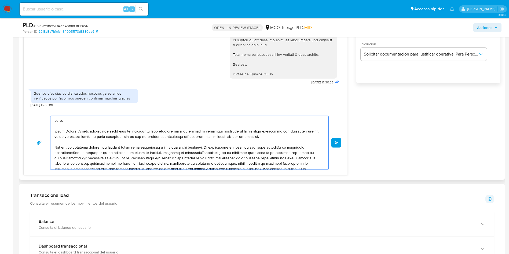
click at [183, 148] on textarea at bounding box center [187, 143] width 267 height 54
drag, startPoint x: 235, startPoint y: 146, endPoint x: 255, endPoint y: 145, distance: 19.9
click at [255, 145] on textarea at bounding box center [187, 143] width 267 height 54
click at [243, 146] on textarea at bounding box center [187, 143] width 267 height 54
drag, startPoint x: 219, startPoint y: 146, endPoint x: 283, endPoint y: 145, distance: 64.4
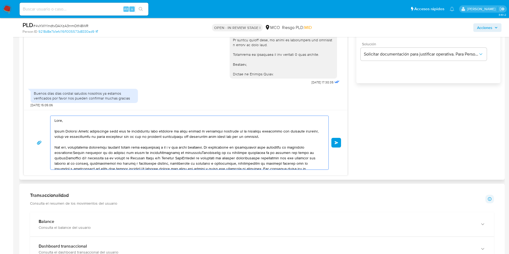
click at [283, 145] on textarea at bounding box center [187, 143] width 267 height 54
click at [73, 153] on textarea at bounding box center [187, 143] width 267 height 54
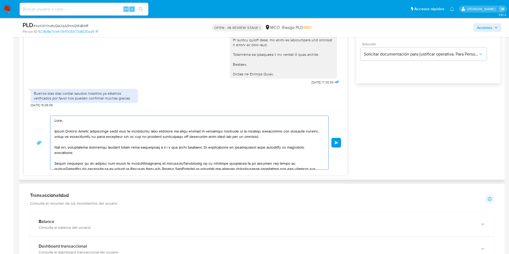
click at [141, 158] on textarea at bounding box center [187, 143] width 267 height 54
click at [96, 163] on textarea at bounding box center [187, 143] width 267 height 54
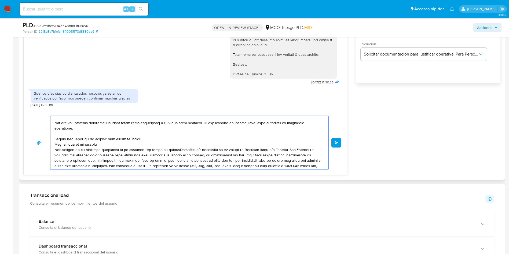
scroll to position [36, 0]
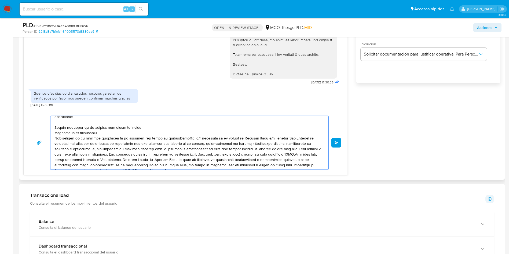
click at [175, 133] on textarea at bounding box center [187, 143] width 267 height 54
click at [173, 138] on textarea at bounding box center [187, 143] width 267 height 54
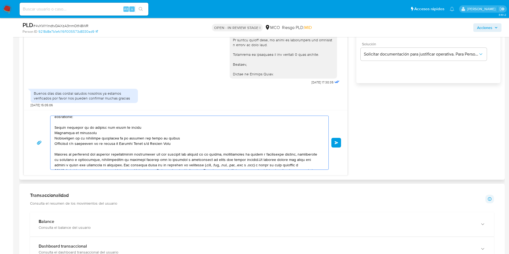
click at [268, 154] on textarea at bounding box center [187, 143] width 267 height 54
click at [133, 160] on textarea at bounding box center [187, 143] width 267 height 54
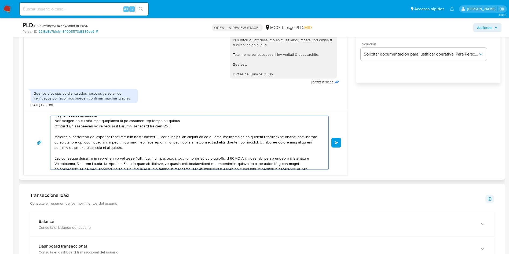
scroll to position [57, 0]
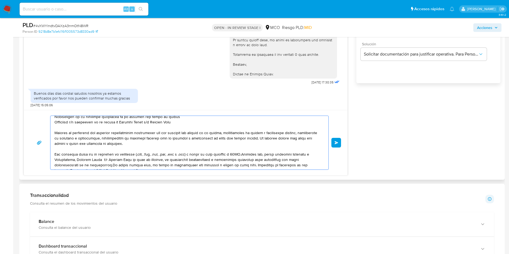
click at [244, 150] on textarea at bounding box center [187, 143] width 267 height 54
click at [243, 149] on textarea at bounding box center [187, 143] width 267 height 54
click at [110, 159] on textarea at bounding box center [187, 143] width 267 height 54
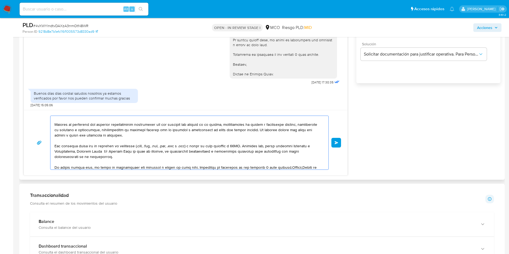
scroll to position [68, 0]
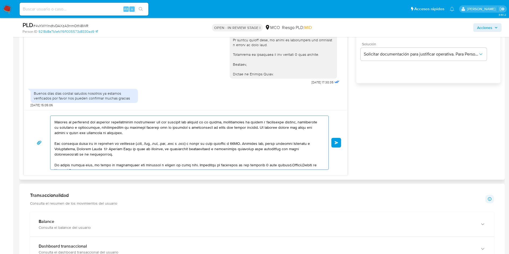
click at [193, 159] on textarea at bounding box center [187, 143] width 267 height 54
click at [284, 160] on textarea at bounding box center [187, 143] width 267 height 54
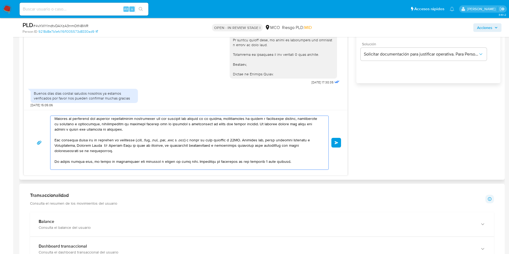
click at [68, 166] on textarea at bounding box center [187, 143] width 267 height 54
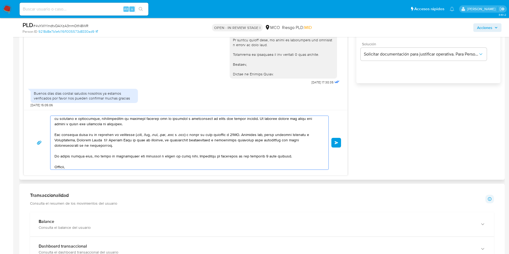
click at [123, 168] on textarea at bounding box center [187, 143] width 267 height 54
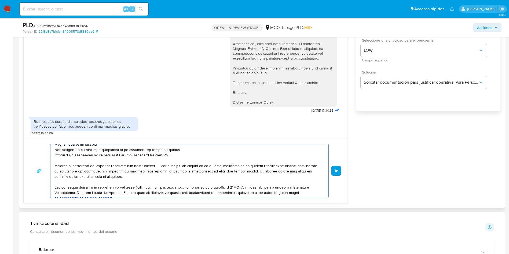
scroll to position [79, 0]
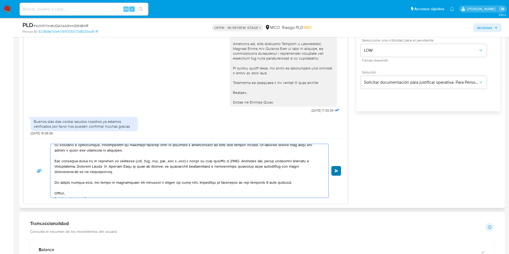
type textarea "Hola, Desde Mercado Libre solicitamos este tipo de información para mantener el…"
click at [338, 170] on span "Enviar" at bounding box center [336, 170] width 4 height 3
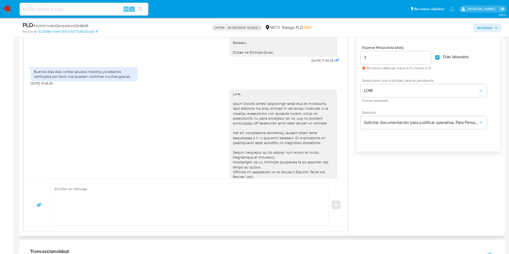
scroll to position [140, 0]
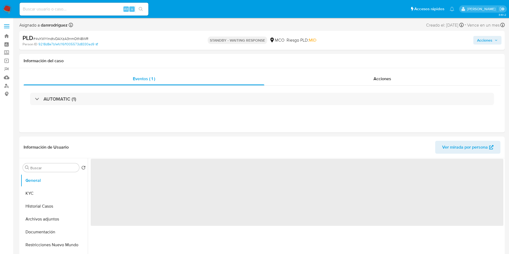
select select "10"
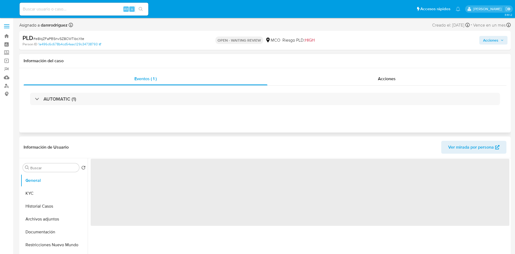
select select "10"
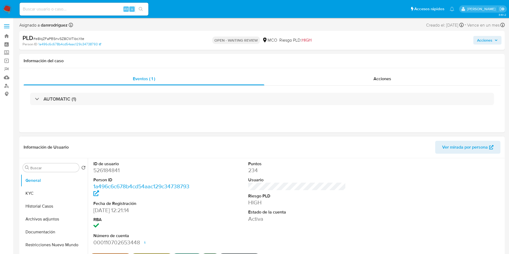
click at [326, 179] on dt "Usuario" at bounding box center [297, 180] width 98 height 6
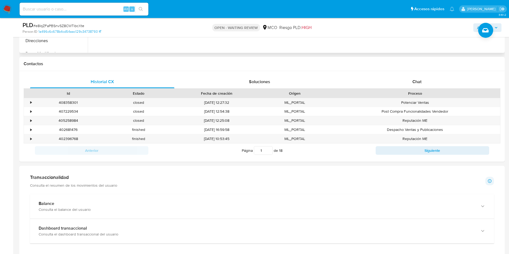
scroll to position [121, 0]
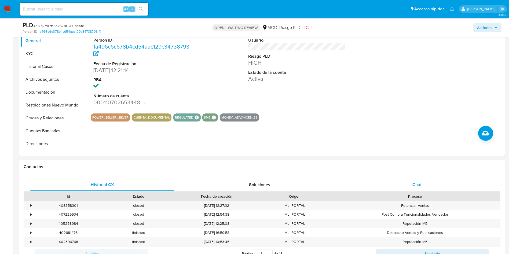
click at [407, 186] on div "Chat" at bounding box center [417, 184] width 144 height 13
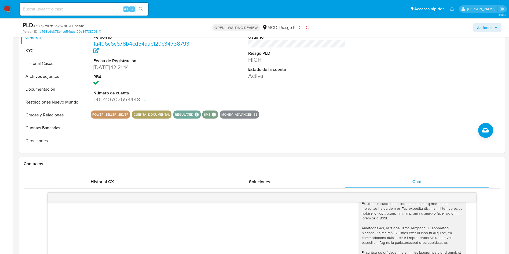
scroll to position [80, 0]
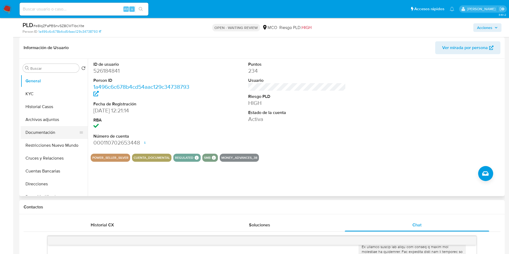
click at [44, 127] on button "Documentación" at bounding box center [52, 132] width 63 height 13
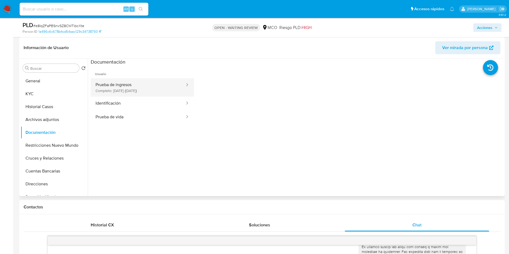
click at [123, 83] on button "Prueba de ingresos Completo: [DATE] ([DATE])" at bounding box center [138, 87] width 95 height 18
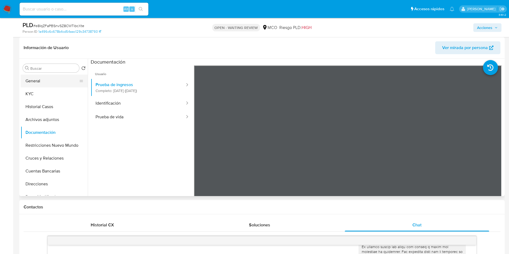
click at [38, 80] on button "General" at bounding box center [52, 81] width 63 height 13
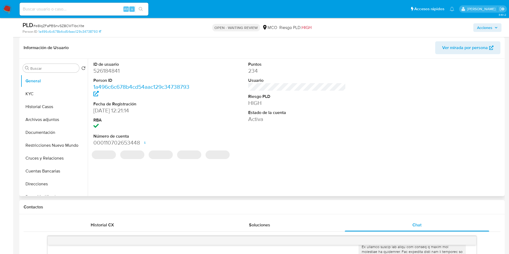
click at [111, 69] on dd "526184841" at bounding box center [142, 71] width 98 height 8
copy dd "526184841"
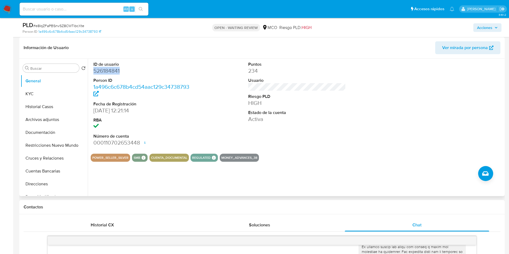
copy dd "526184841"
click at [108, 65] on dt "ID de usuario" at bounding box center [142, 64] width 98 height 6
click at [107, 70] on dd "526184841" at bounding box center [142, 71] width 98 height 8
copy dd "526184841"
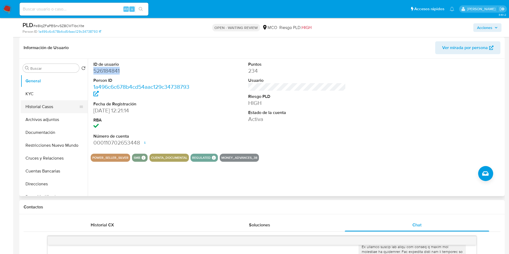
click at [47, 107] on button "Historial Casos" at bounding box center [52, 106] width 63 height 13
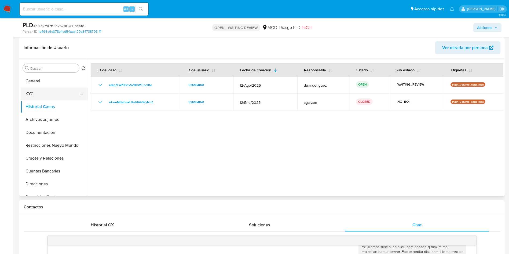
click at [35, 93] on button "KYC" at bounding box center [52, 93] width 63 height 13
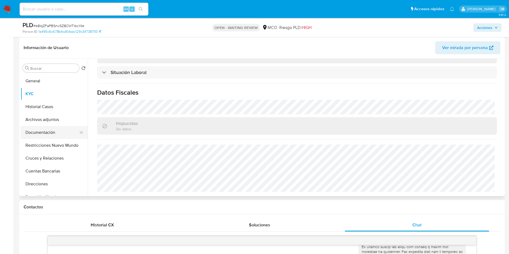
click at [45, 133] on button "Documentación" at bounding box center [52, 132] width 63 height 13
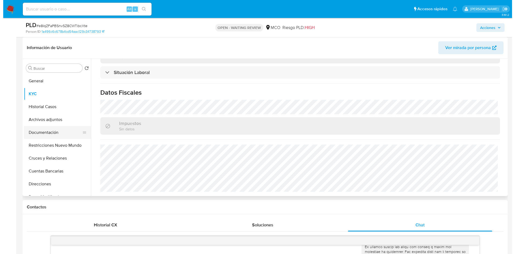
scroll to position [0, 0]
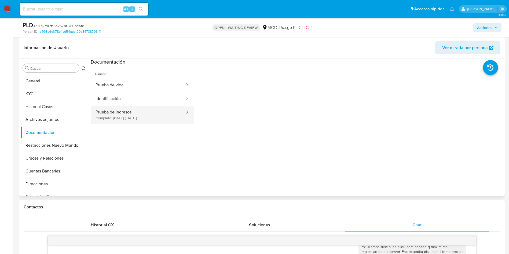
click at [142, 122] on button "Prueba de ingresos Completo: [DATE] ([DATE])" at bounding box center [138, 115] width 95 height 18
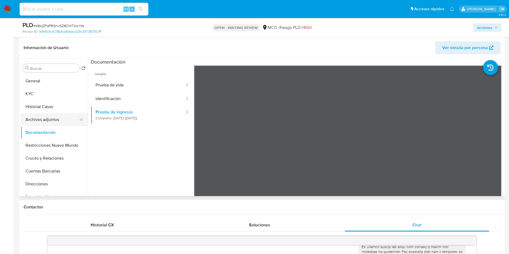
click at [45, 115] on button "Archivos adjuntos" at bounding box center [52, 119] width 63 height 13
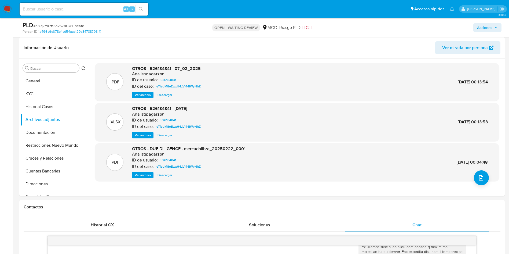
click at [478, 176] on icon "upload-file" at bounding box center [481, 178] width 6 height 6
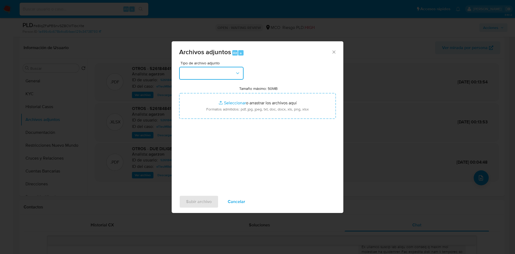
click at [204, 71] on button "button" at bounding box center [211, 73] width 64 height 13
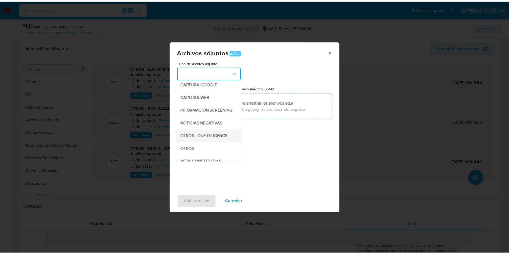
scroll to position [40, 0]
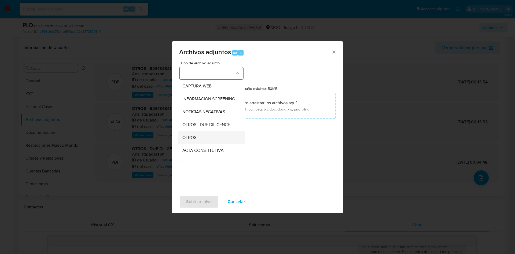
click at [198, 140] on div "OTROS" at bounding box center [209, 137] width 55 height 13
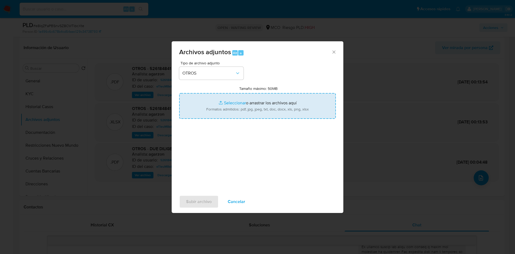
click at [245, 107] on input "Tamaño máximo: 50MB Seleccionar archivos" at bounding box center [257, 106] width 157 height 26
click at [220, 109] on input "Tamaño máximo: 50MB Seleccionar archivos" at bounding box center [257, 106] width 157 height 26
type input "C:\fakepath\526184841 - 03_10_2025.pdf"
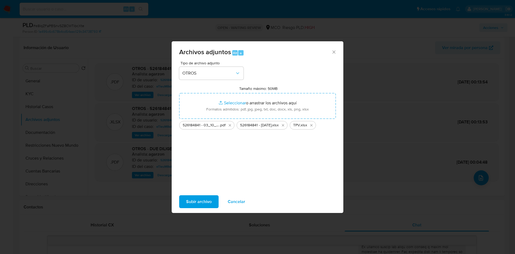
click at [193, 199] on span "Subir archivo" at bounding box center [198, 202] width 25 height 12
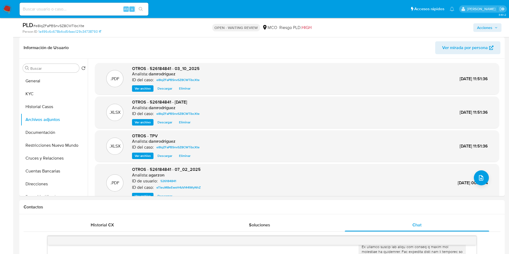
click at [482, 30] on span "Acciones" at bounding box center [484, 27] width 15 height 9
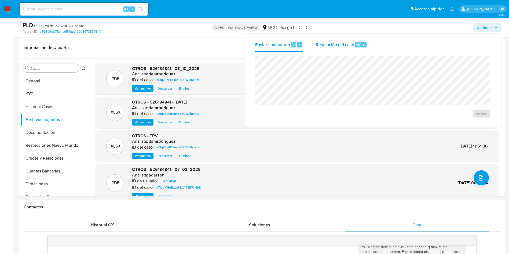
click at [335, 51] on div "Resolución del caso Alt r" at bounding box center [341, 45] width 51 height 14
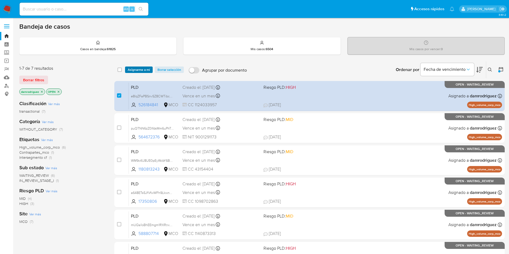
click at [136, 68] on span "Asignarme a mí" at bounding box center [139, 69] width 22 height 5
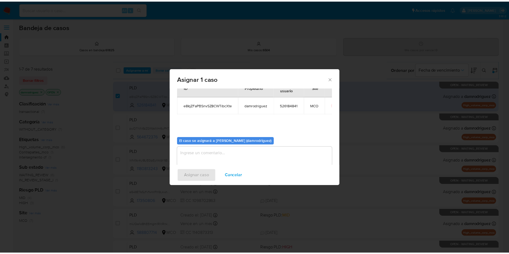
scroll to position [28, 0]
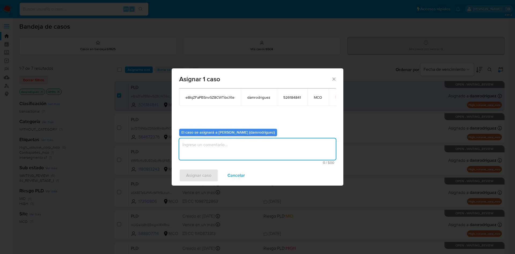
click at [219, 150] on textarea "assign-modal" at bounding box center [257, 148] width 157 height 21
type textarea "asignacion"
click at [209, 179] on span "Asignar caso" at bounding box center [198, 175] width 25 height 12
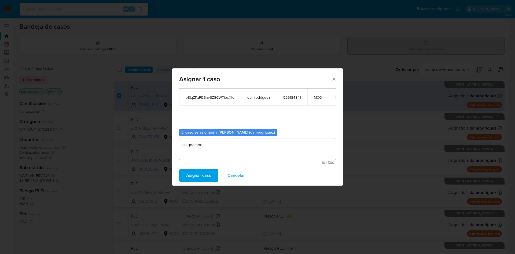
click at [197, 178] on span "Asignar caso" at bounding box center [198, 175] width 25 height 12
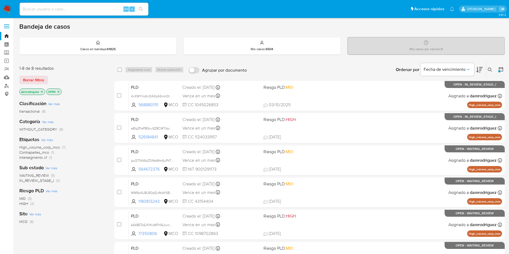
click at [479, 70] on icon at bounding box center [479, 70] width 6 height 6
click at [479, 68] on icon at bounding box center [479, 70] width 6 height 6
click at [93, 85] on div "1-7 de 7 resultados Borrar filtros damrodriguez OPEN" at bounding box center [62, 80] width 86 height 31
click at [87, 82] on div "Borrar filtros" at bounding box center [62, 80] width 86 height 9
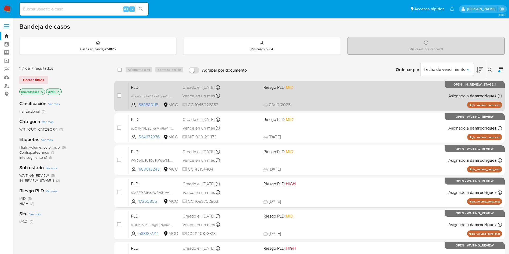
click at [146, 84] on span "PLD" at bounding box center [154, 86] width 47 height 7
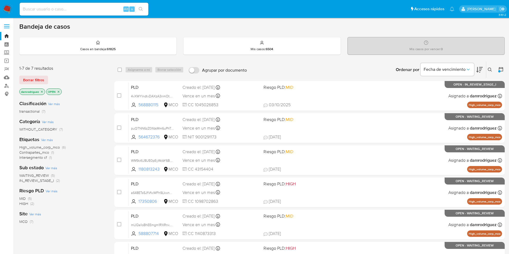
click at [479, 68] on icon at bounding box center [479, 70] width 6 height 6
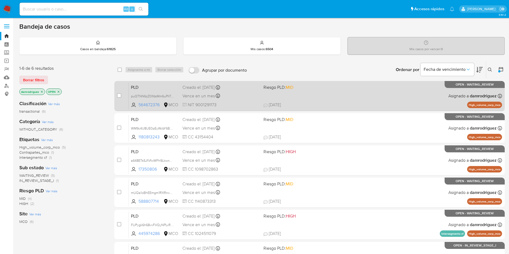
click at [148, 88] on span "PLD" at bounding box center [154, 86] width 47 height 7
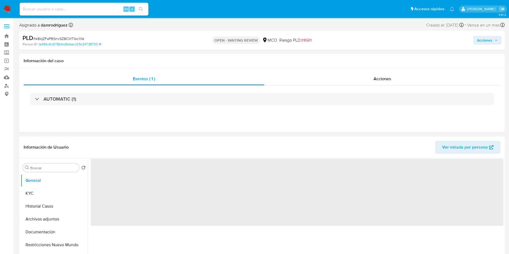
select select "10"
click at [492, 41] on span "Acciones" at bounding box center [487, 40] width 21 height 8
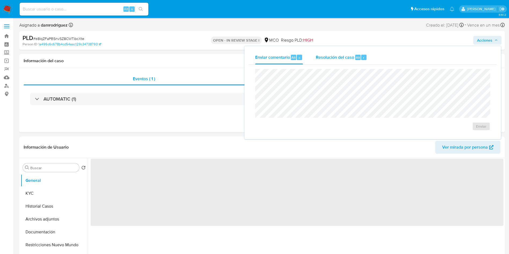
select select "10"
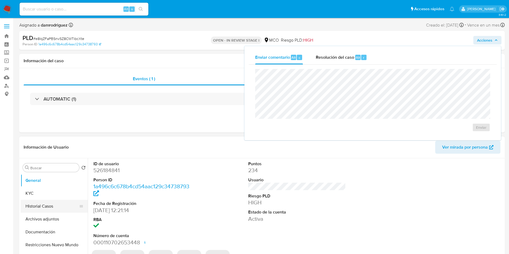
click at [53, 201] on button "Historial Casos" at bounding box center [52, 206] width 63 height 13
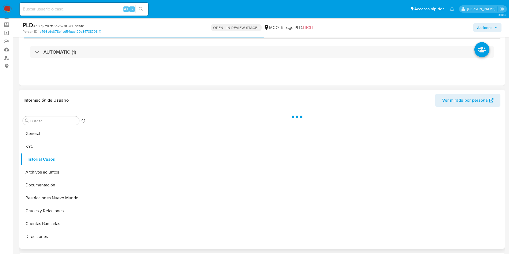
scroll to position [40, 0]
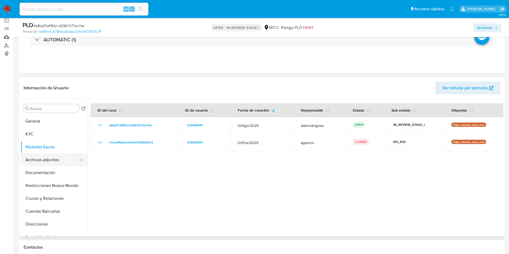
click at [39, 160] on button "Archivos adjuntos" at bounding box center [52, 159] width 63 height 13
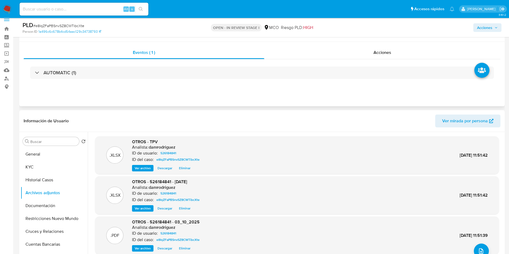
scroll to position [0, 0]
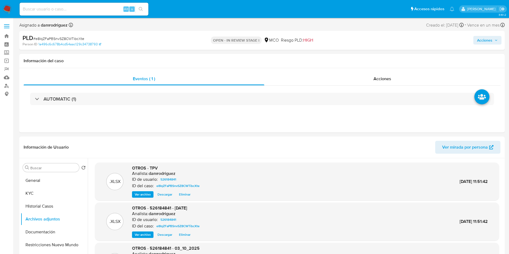
click at [475, 42] on button "Acciones" at bounding box center [487, 40] width 28 height 9
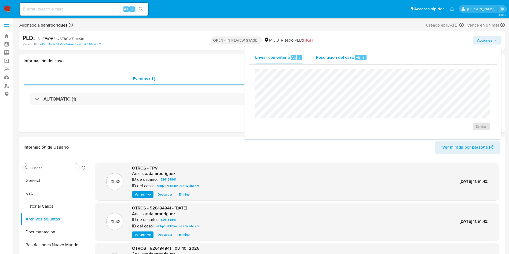
click at [325, 61] on div "Resolución del caso Alt r" at bounding box center [341, 57] width 51 height 14
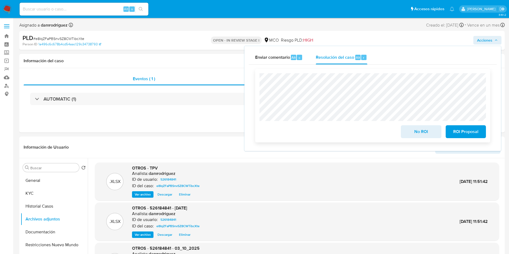
click at [415, 131] on span "No ROI" at bounding box center [421, 132] width 26 height 12
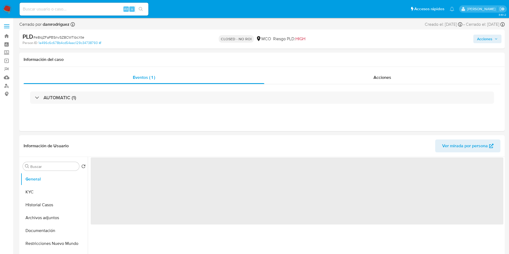
select select "10"
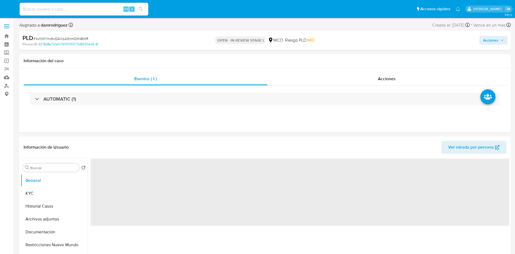
select select "10"
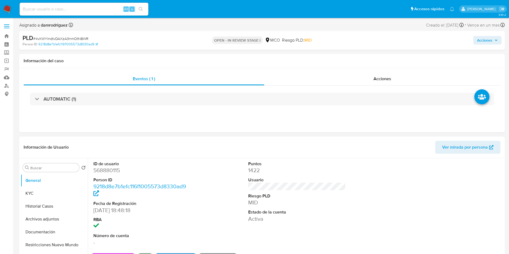
click at [113, 168] on dd "568880115" at bounding box center [142, 171] width 98 height 8
copy dd "568880115"
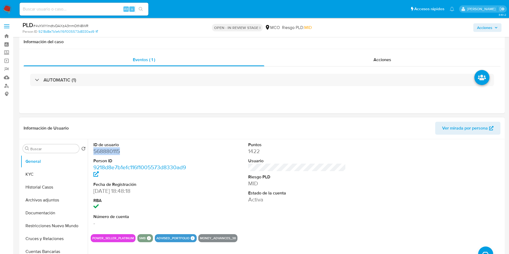
scroll to position [161, 0]
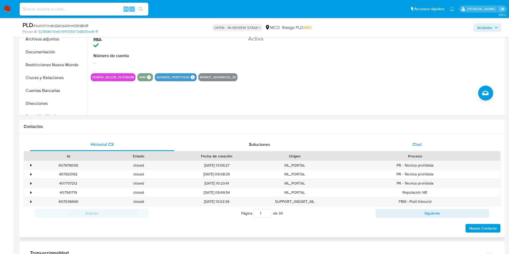
click at [416, 149] on div "Chat" at bounding box center [417, 144] width 144 height 13
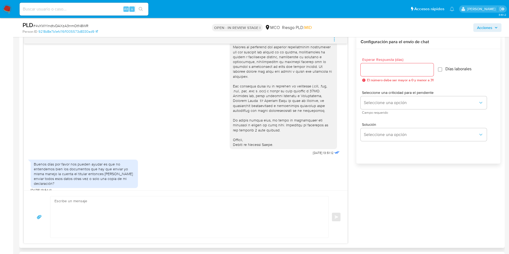
scroll to position [332, 0]
drag, startPoint x: 60, startPoint y: 170, endPoint x: 113, endPoint y: 169, distance: 52.8
click at [113, 170] on div "Buenos días por favor nos pueden ayudar es que no entendemos bien los documento…" at bounding box center [84, 174] width 101 height 24
drag, startPoint x: 49, startPoint y: 175, endPoint x: 134, endPoint y: 172, distance: 84.5
click at [135, 172] on div "Buenos días por favor nos pueden ayudar es que no entendemos bien los documento…" at bounding box center [84, 174] width 107 height 29
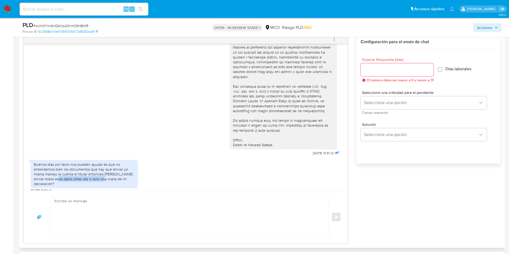
drag, startPoint x: 53, startPoint y: 179, endPoint x: 106, endPoint y: 177, distance: 54.0
click at [104, 177] on div "Buenos días por favor nos pueden ayudar es que no entendemos bien los documento…" at bounding box center [84, 174] width 101 height 24
click at [396, 70] on input "Esperar Respuesta (días)" at bounding box center [396, 69] width 73 height 7
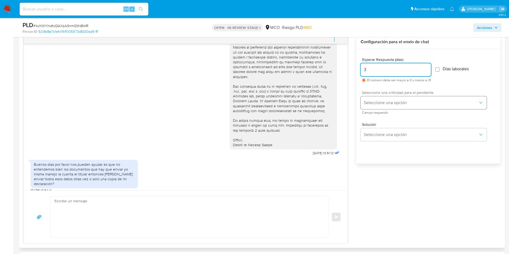
type input "3"
click at [388, 102] on span "Seleccione una opción" at bounding box center [421, 102] width 114 height 5
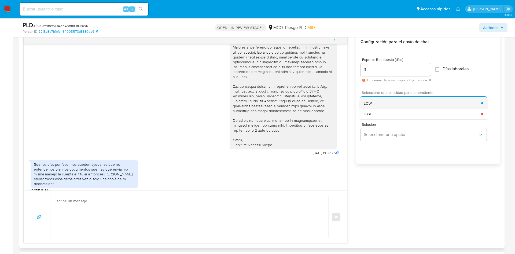
click at [383, 102] on div "LOW" at bounding box center [422, 103] width 117 height 11
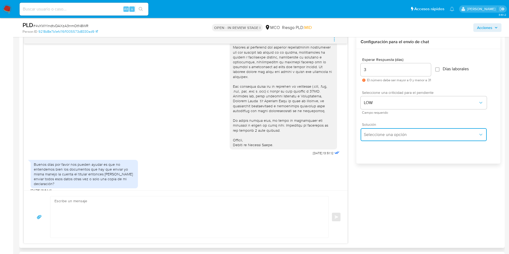
click at [386, 132] on span "Seleccione una opción" at bounding box center [421, 134] width 114 height 5
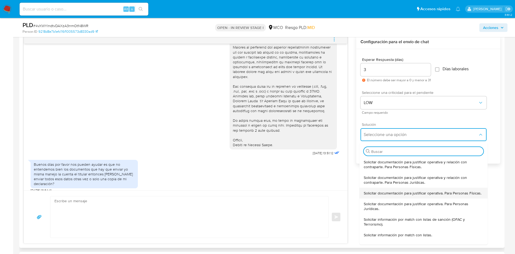
click at [389, 196] on span "Solicitar documentación para justificar operativa. Para Personas Físicas." at bounding box center [423, 193] width 118 height 5
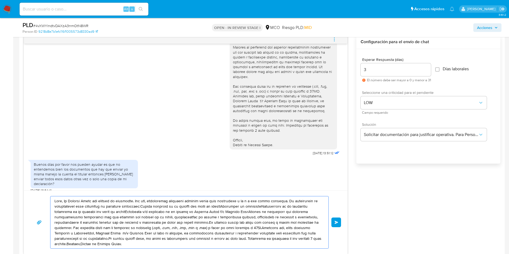
click at [78, 214] on textarea at bounding box center [187, 222] width 267 height 52
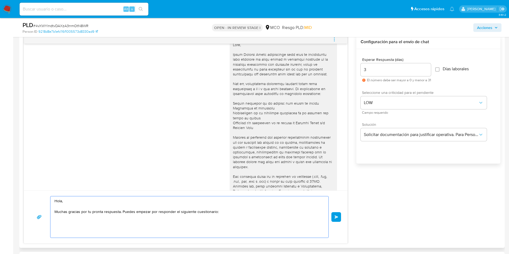
scroll to position [251, 0]
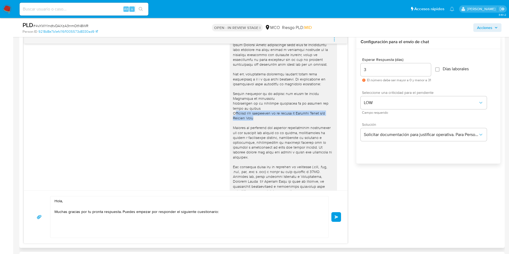
drag, startPoint x: 228, startPoint y: 113, endPoint x: 245, endPoint y: 115, distance: 17.8
click at [253, 118] on div at bounding box center [283, 130] width 101 height 195
drag, startPoint x: 227, startPoint y: 104, endPoint x: 254, endPoint y: 119, distance: 30.3
click at [254, 119] on div at bounding box center [283, 130] width 101 height 195
copy div "Descripción de la actividad económica de la persona que opera la cuenta Finalid…"
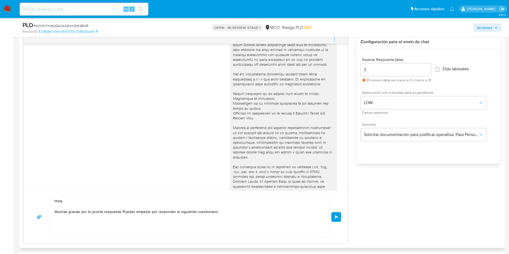
click at [247, 225] on textarea "Hola, Muchas gracias por tu pronta respuesta. Puedes empezar por responder el s…" at bounding box center [187, 216] width 267 height 41
paste textarea "Descripción de la actividad económica de la persona que opera la cuenta Finalid…"
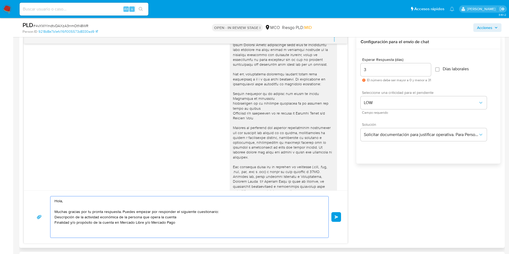
click at [54, 218] on textarea "Hola, Muchas gracias por tu pronta respuesta. Puedes empezar por responder el s…" at bounding box center [187, 216] width 267 height 41
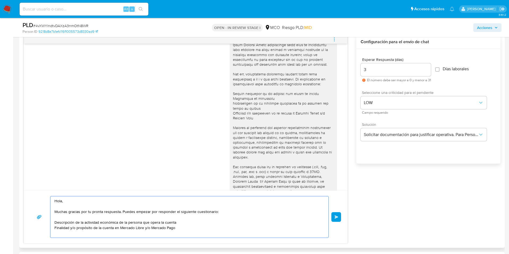
click at [193, 230] on textarea "Hola, Muchas gracias por tu pronta respuesta. Puedes empezar por responder el s…" at bounding box center [187, 216] width 267 height 41
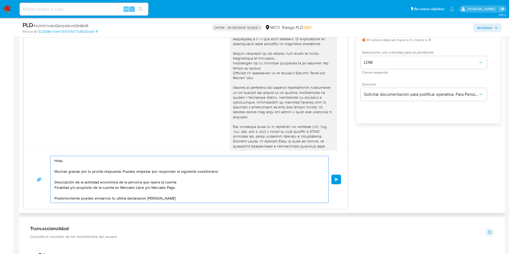
scroll to position [292, 0]
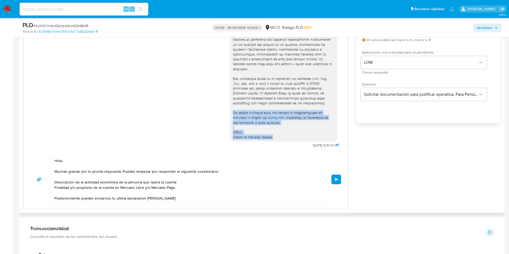
drag, startPoint x: 227, startPoint y: 121, endPoint x: 281, endPoint y: 146, distance: 59.9
click at [281, 146] on div "20/08/2025 17:30:35 Buenos días días cordial saludos nosotros ya estamos verifi…" at bounding box center [185, 76] width 323 height 147
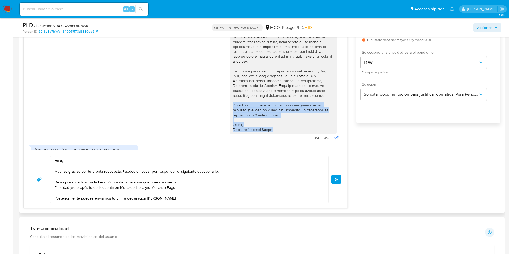
click at [271, 131] on div at bounding box center [283, 34] width 101 height 195
copy div "Si tienes alguna duda, no dudes en comunicarte con nosotros a través de este ch…"
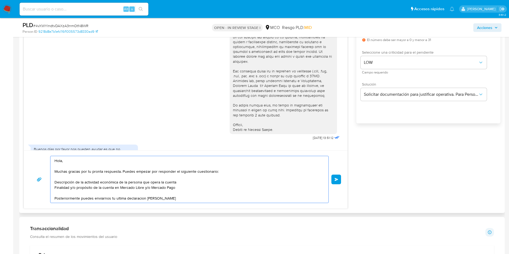
click at [134, 198] on textarea "Hola, Muchas gracias por tu pronta respuesta. Puedes empezar por responder el s…" at bounding box center [187, 179] width 267 height 47
click at [175, 198] on textarea "Hola, Muchas gracias por tu pronta respuesta. Puedes empezar por responder el s…" at bounding box center [187, 179] width 267 height 47
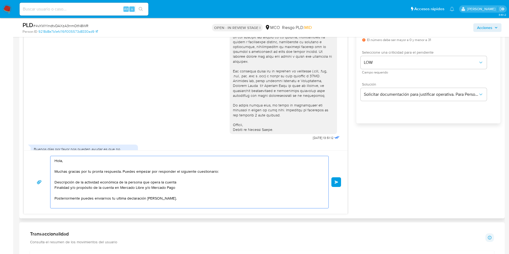
paste textarea "Si tienes alguna duda, no dudes en comunicarte con nosotros a través de este ch…"
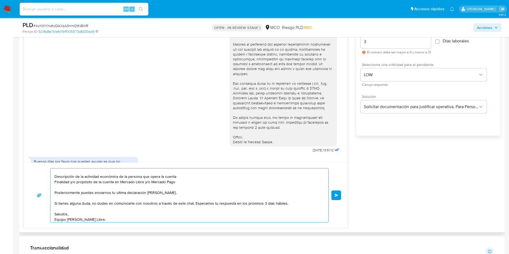
scroll to position [322, 0]
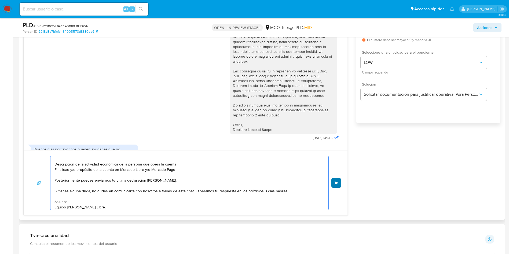
type textarea "Hola, Muchas gracias por tu pronta respuesta. Puedes empezar por responder el s…"
click at [336, 183] on span "Enviar" at bounding box center [336, 182] width 4 height 3
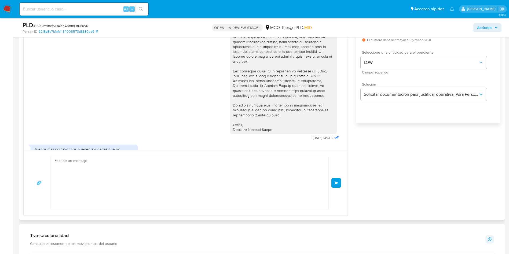
scroll to position [440, 0]
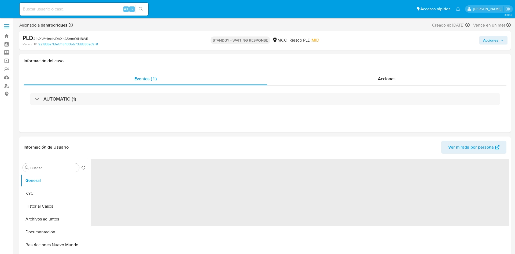
select select "10"
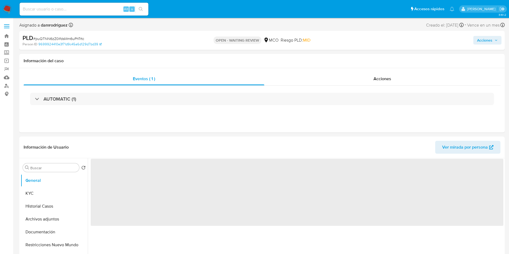
select select "10"
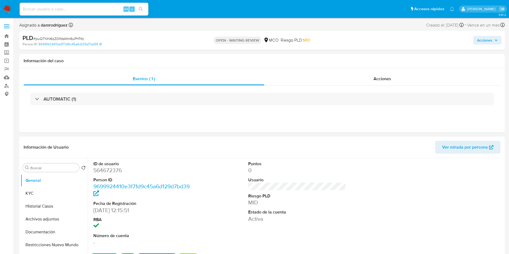
click at [103, 172] on dd "564672376" at bounding box center [142, 171] width 98 height 8
copy dd "564672376"
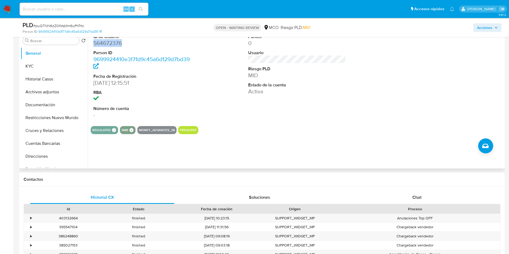
scroll to position [121, 0]
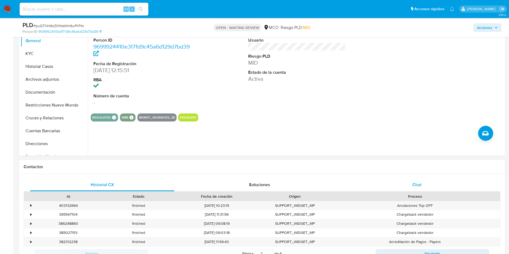
click at [415, 186] on span "Chat" at bounding box center [416, 185] width 9 height 6
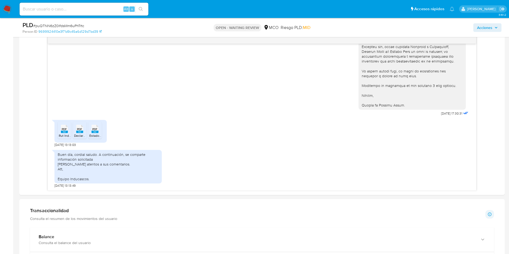
scroll to position [0, 0]
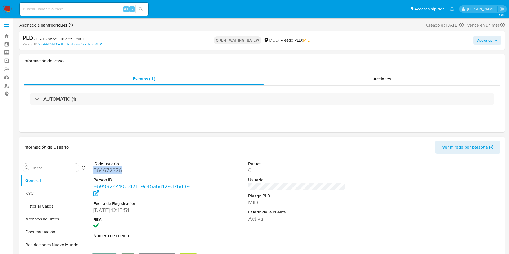
click at [107, 171] on dd "564672376" at bounding box center [142, 171] width 98 height 8
copy dd "564672376"
click at [102, 170] on dd "564672376" at bounding box center [142, 171] width 98 height 8
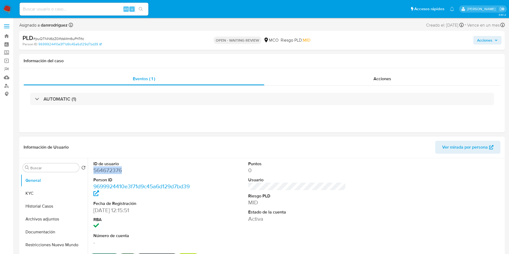
click at [102, 170] on dd "564672376" at bounding box center [142, 171] width 98 height 8
click at [45, 205] on button "Historial Casos" at bounding box center [52, 206] width 63 height 13
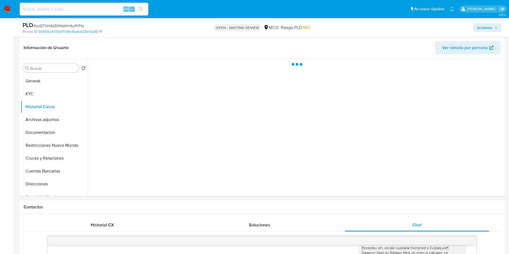
scroll to position [40, 0]
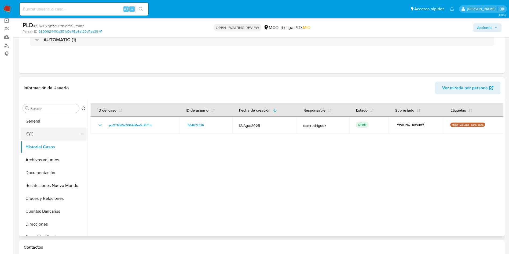
click at [33, 132] on button "KYC" at bounding box center [52, 134] width 63 height 13
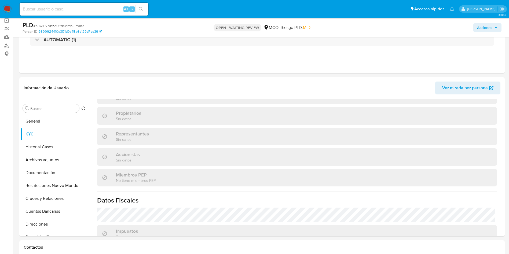
scroll to position [342, 0]
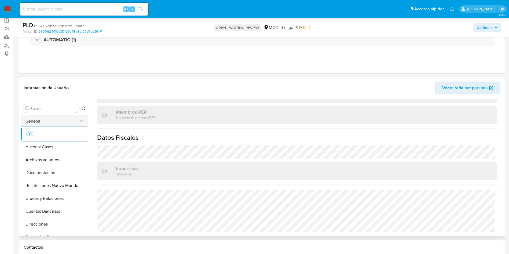
click at [35, 119] on button "General" at bounding box center [52, 121] width 63 height 13
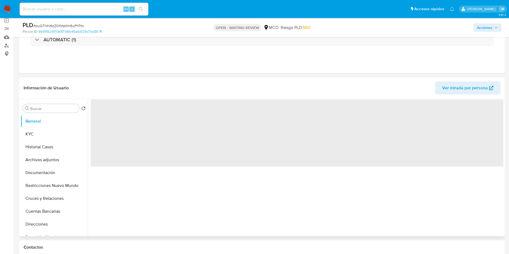
scroll to position [0, 0]
click at [104, 85] on header "Información de Usuario Ver mirada por persona" at bounding box center [262, 88] width 477 height 13
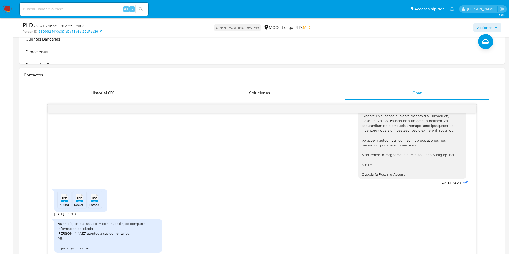
scroll to position [241, 0]
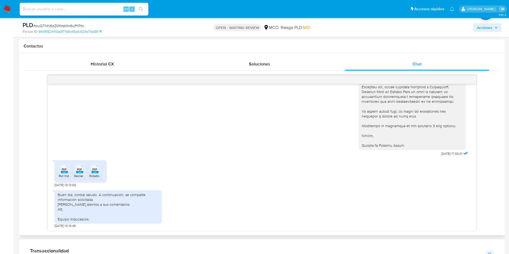
click at [81, 170] on span "PDF" at bounding box center [79, 169] width 5 height 3
click at [97, 170] on span "PDF" at bounding box center [94, 169] width 5 height 3
click at [95, 168] on span "PDF" at bounding box center [94, 169] width 5 height 3
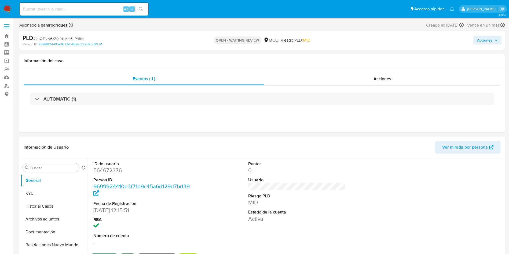
click at [113, 168] on dd "564672376" at bounding box center [142, 171] width 98 height 8
copy dd "564672376"
click at [108, 170] on dd "564672376" at bounding box center [142, 171] width 98 height 8
click at [108, 169] on dd "564672376" at bounding box center [142, 171] width 98 height 8
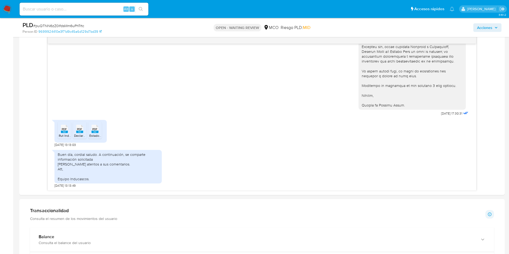
scroll to position [523, 0]
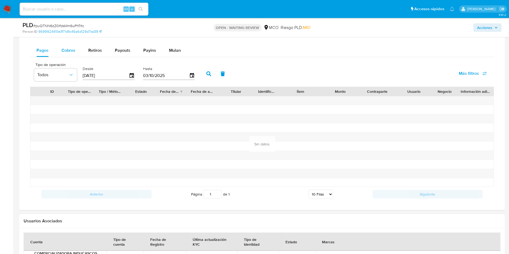
click at [69, 50] on span "Cobros" at bounding box center [68, 50] width 14 height 6
select select "10"
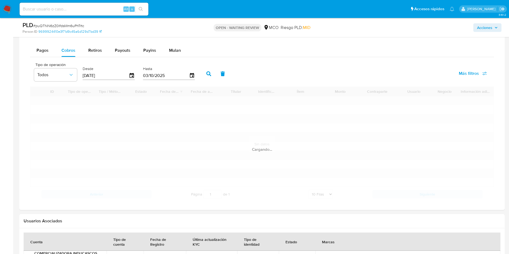
click at [260, 70] on div "Tipo de operación Todos Desde 06/07/2025 Hasta 03/10/2025 Más filtros" at bounding box center [262, 73] width 464 height 27
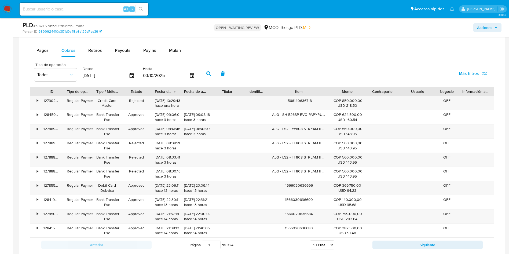
drag, startPoint x: 322, startPoint y: 90, endPoint x: 340, endPoint y: 96, distance: 19.5
click at [340, 96] on div "ID Tipo de operación Tipo / Método Estado Fecha de creación Fecha de aprobación…" at bounding box center [261, 91] width 463 height 9
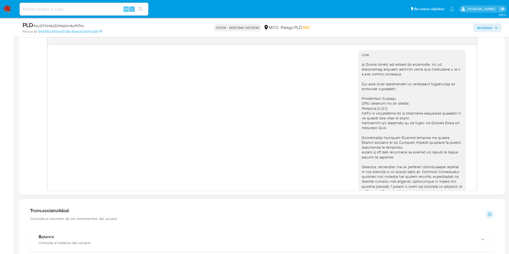
scroll to position [161, 0]
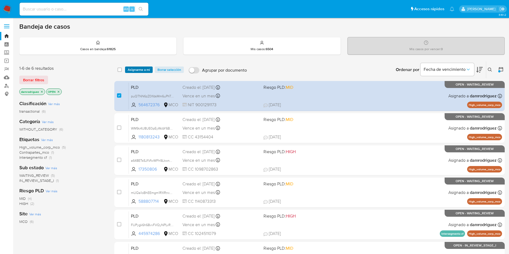
click at [142, 69] on span "Asignarme a mí" at bounding box center [139, 69] width 22 height 5
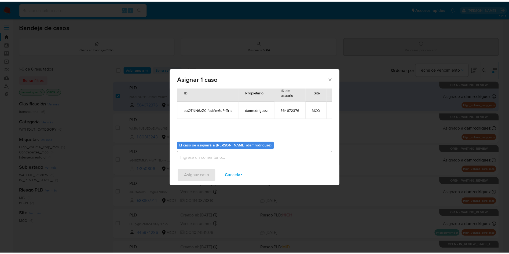
scroll to position [28, 0]
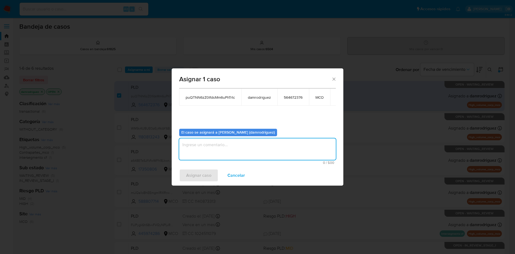
click at [228, 152] on textarea "assign-modal" at bounding box center [257, 148] width 157 height 21
type textarea "ASIGNACION"
click at [193, 174] on span "Asignar caso" at bounding box center [198, 175] width 25 height 12
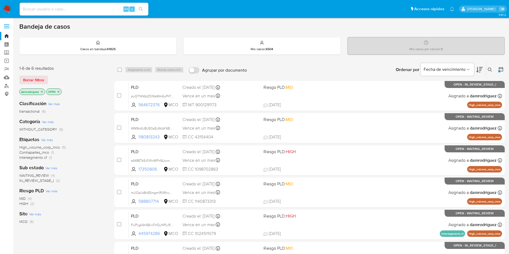
click at [480, 68] on icon at bounding box center [479, 70] width 6 height 6
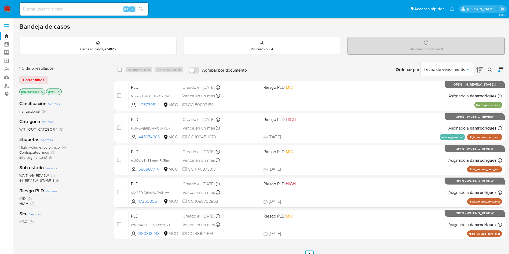
click at [480, 68] on icon at bounding box center [479, 70] width 6 height 6
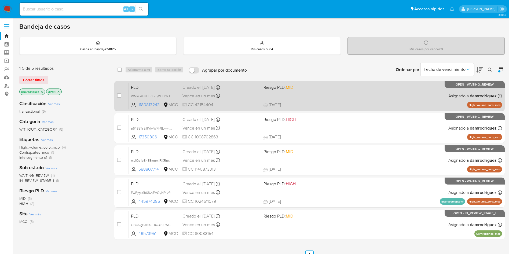
click at [133, 88] on span "PLD" at bounding box center [154, 86] width 47 height 7
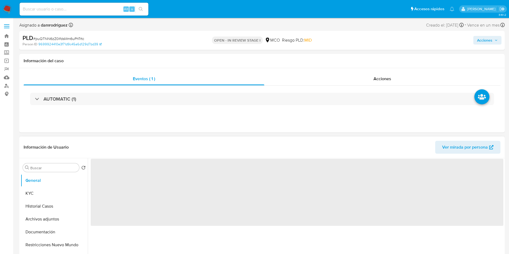
select select "10"
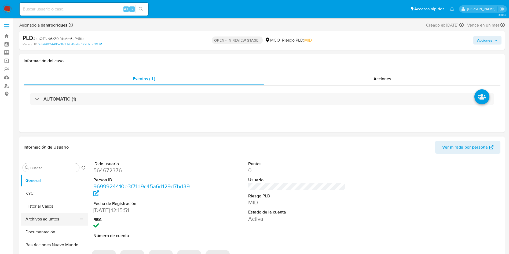
click at [43, 221] on button "Archivos adjuntos" at bounding box center [52, 219] width 63 height 13
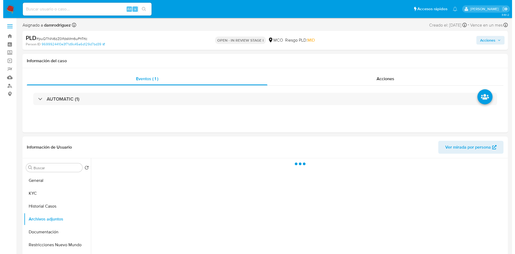
scroll to position [40, 0]
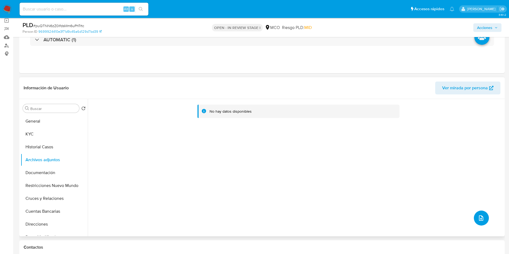
click at [482, 215] on button "upload-file" at bounding box center [481, 218] width 15 height 15
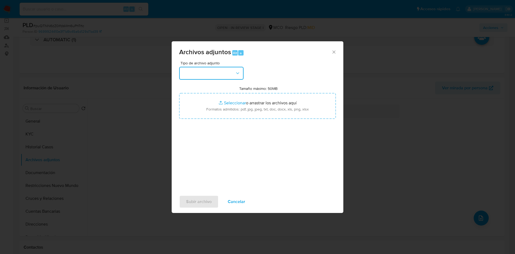
click at [208, 75] on button "button" at bounding box center [211, 73] width 64 height 13
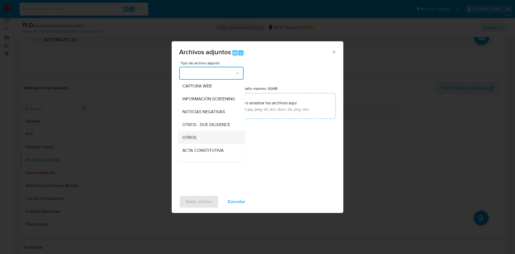
click at [201, 140] on div "OTROS" at bounding box center [209, 137] width 55 height 13
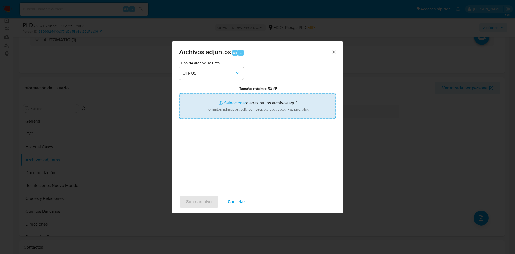
click at [250, 106] on input "Tamaño máximo: 50MB Seleccionar archivos" at bounding box center [257, 106] width 157 height 26
type input "C:\fakepath\564672376 - 03_10_2025.pdf"
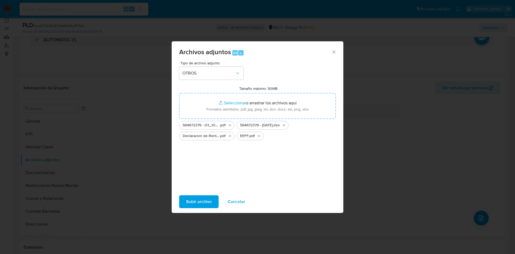
click at [198, 203] on span "Subir archivo" at bounding box center [198, 202] width 25 height 12
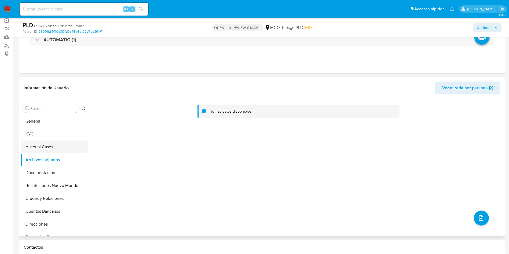
click at [43, 148] on button "Historial Casos" at bounding box center [52, 147] width 63 height 13
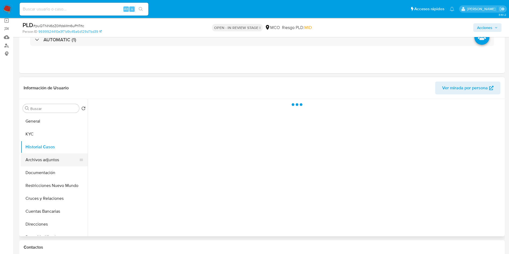
click at [44, 160] on button "Archivos adjuntos" at bounding box center [52, 159] width 63 height 13
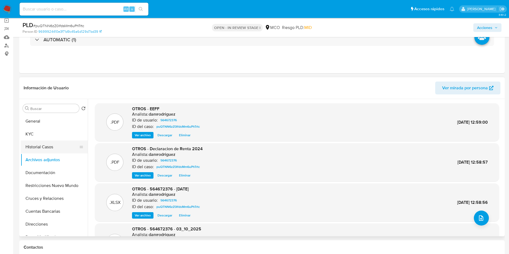
click at [38, 148] on button "Historial Casos" at bounding box center [52, 147] width 63 height 13
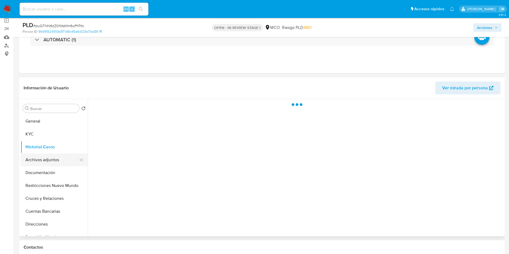
click at [40, 159] on button "Archivos adjuntos" at bounding box center [52, 159] width 63 height 13
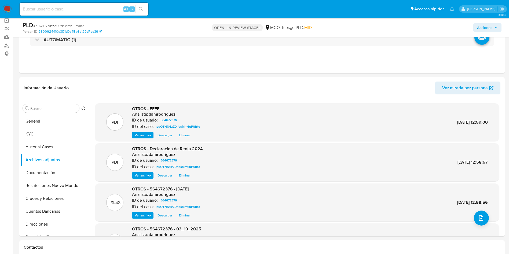
click at [491, 27] on span "Acciones" at bounding box center [484, 27] width 15 height 9
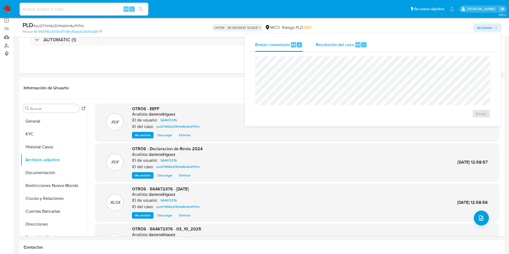
click at [340, 43] on span "Resolución del caso" at bounding box center [335, 44] width 38 height 6
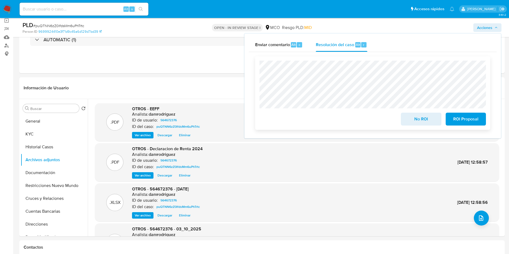
click at [412, 112] on div "No ROI" at bounding box center [421, 117] width 45 height 15
click at [412, 115] on span "No ROI" at bounding box center [421, 119] width 26 height 12
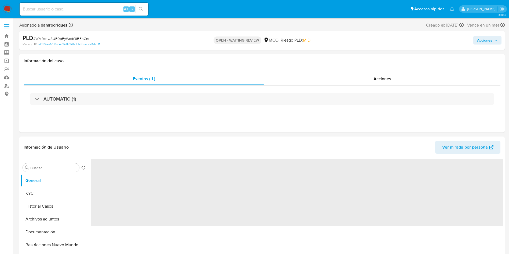
select select "10"
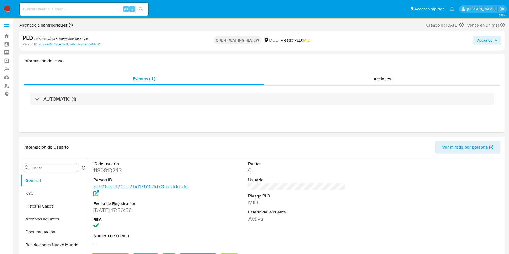
click at [107, 172] on dd "1180813243" at bounding box center [142, 171] width 98 height 8
copy dd "1180813243"
click at [108, 169] on dd "1180813243" at bounding box center [142, 171] width 98 height 8
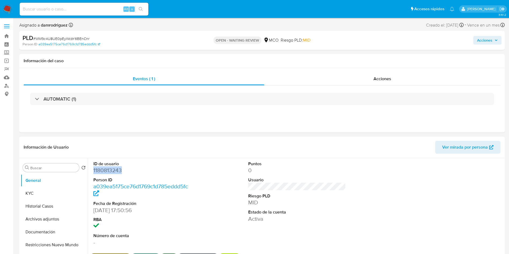
click at [108, 169] on dd "1180813243" at bounding box center [142, 171] width 98 height 8
